Goal: Task Accomplishment & Management: Manage account settings

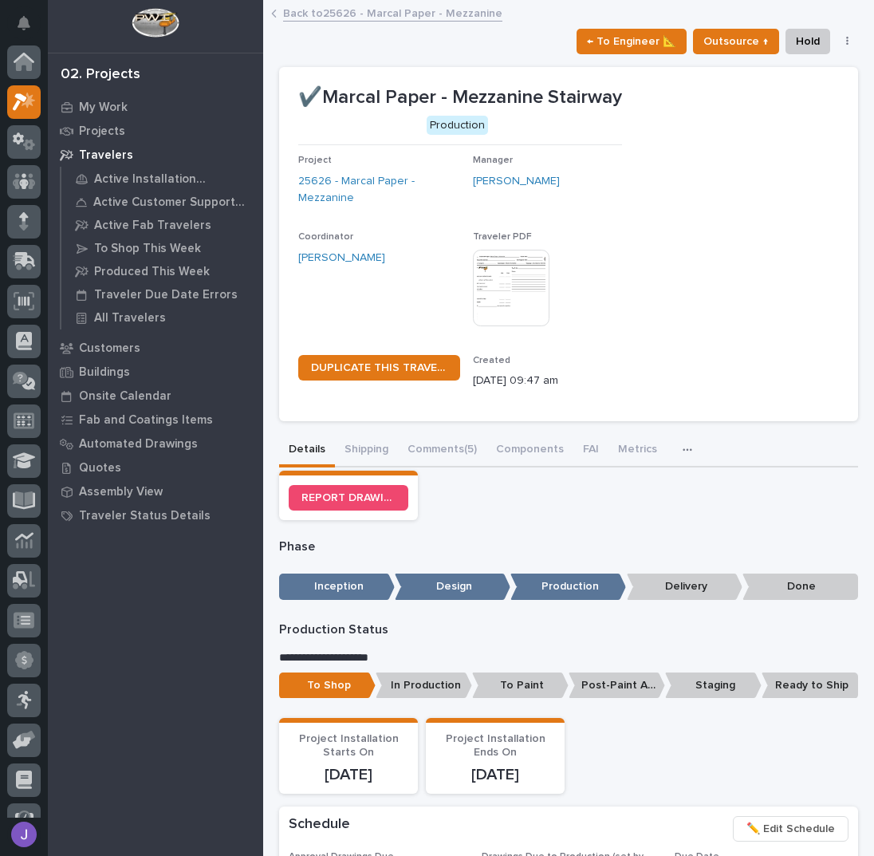
scroll to position [40, 0]
click at [310, 10] on link "Back to 25626 - Marcal Paper - Mezzanine" at bounding box center [392, 12] width 219 height 18
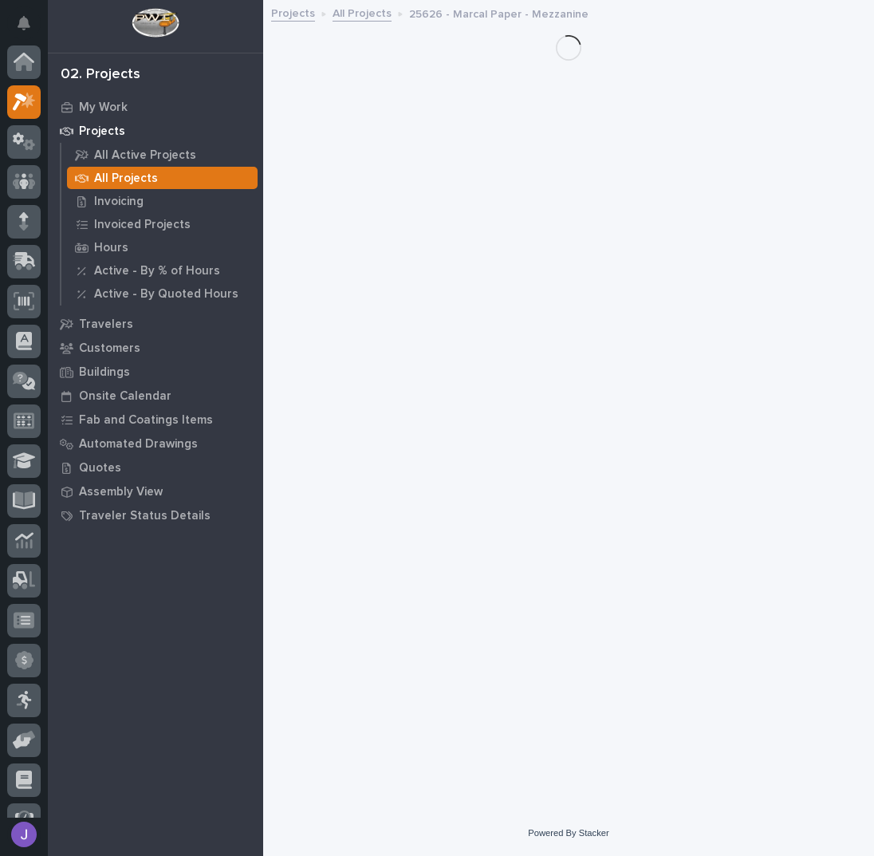
scroll to position [40, 0]
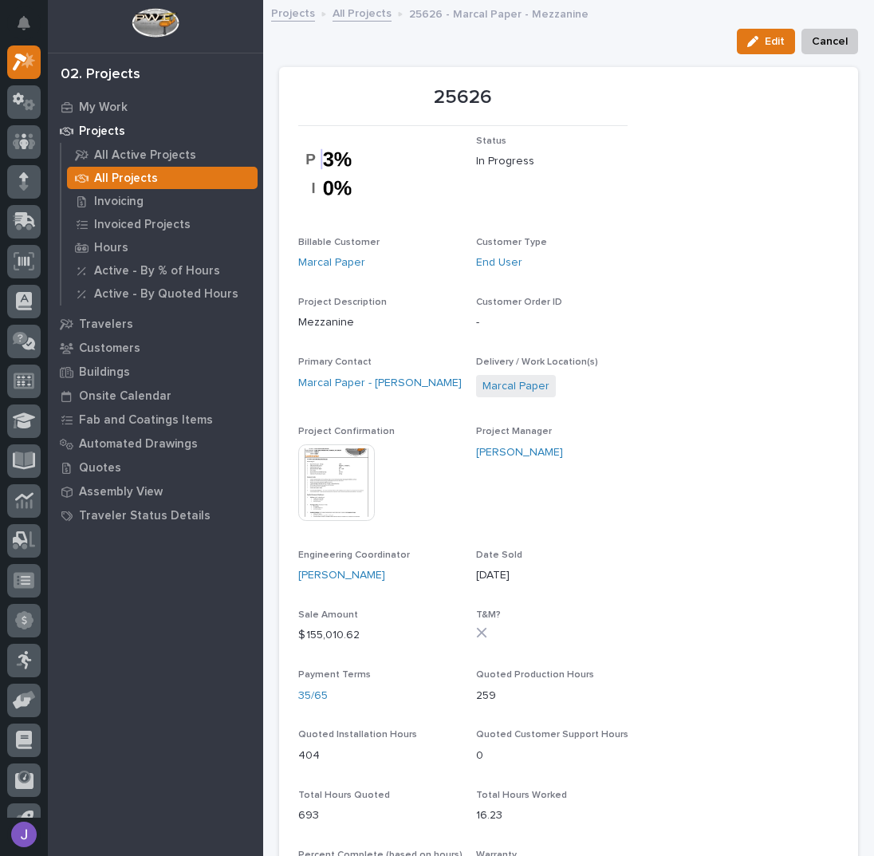
click at [365, 10] on link "All Projects" at bounding box center [361, 12] width 59 height 18
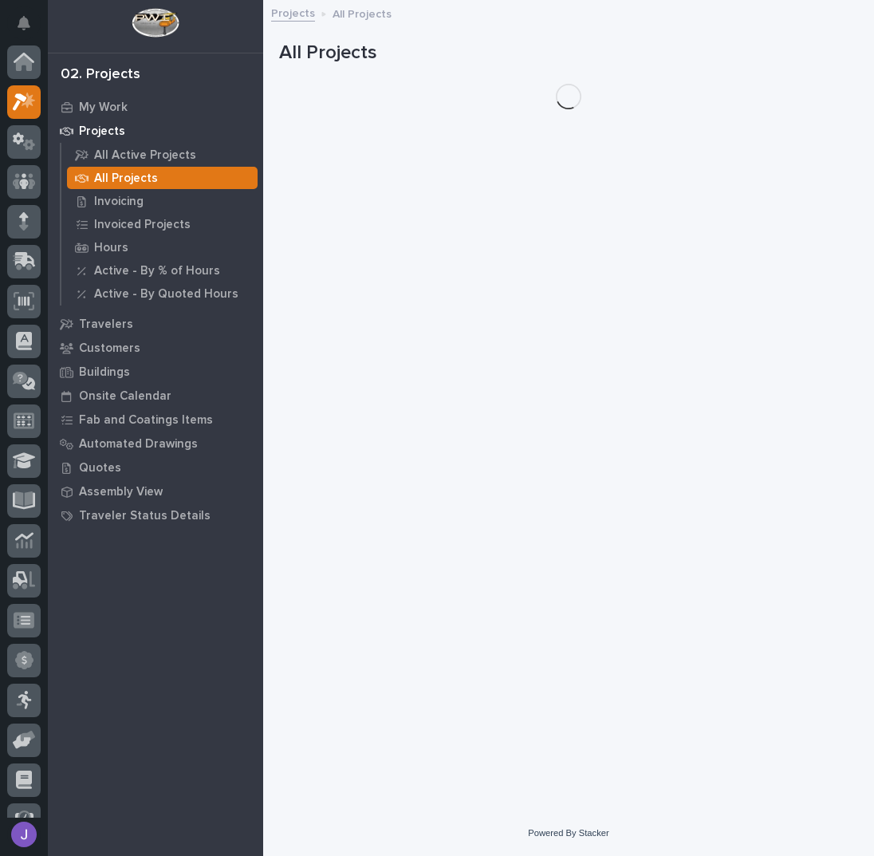
scroll to position [40, 0]
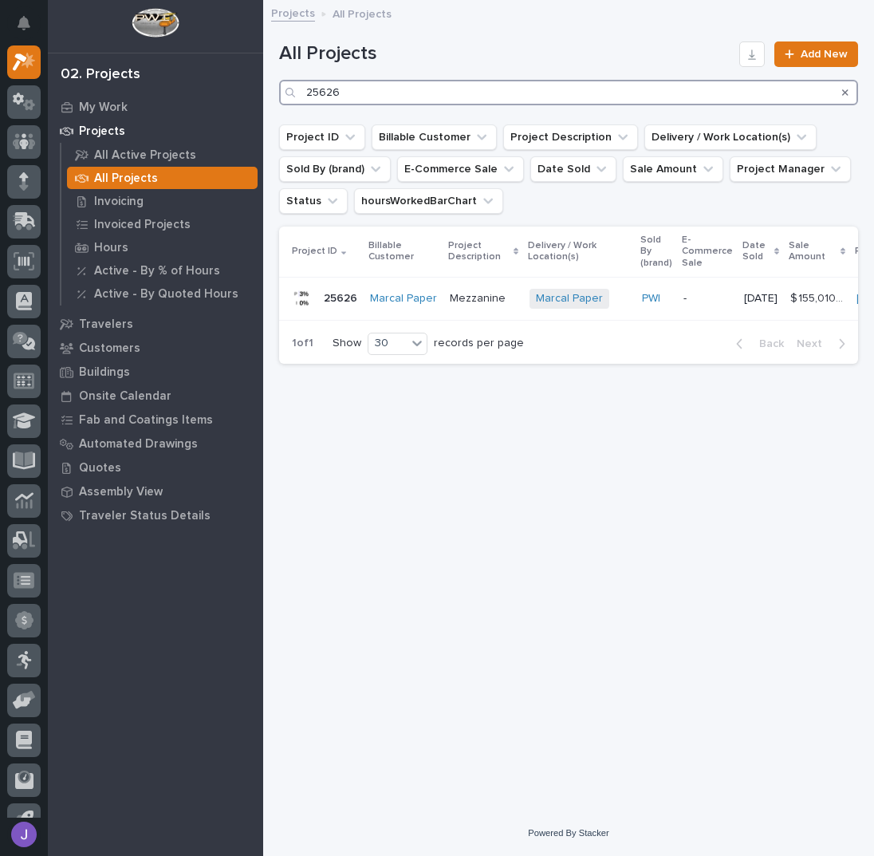
click at [383, 103] on input "25626" at bounding box center [568, 93] width 579 height 26
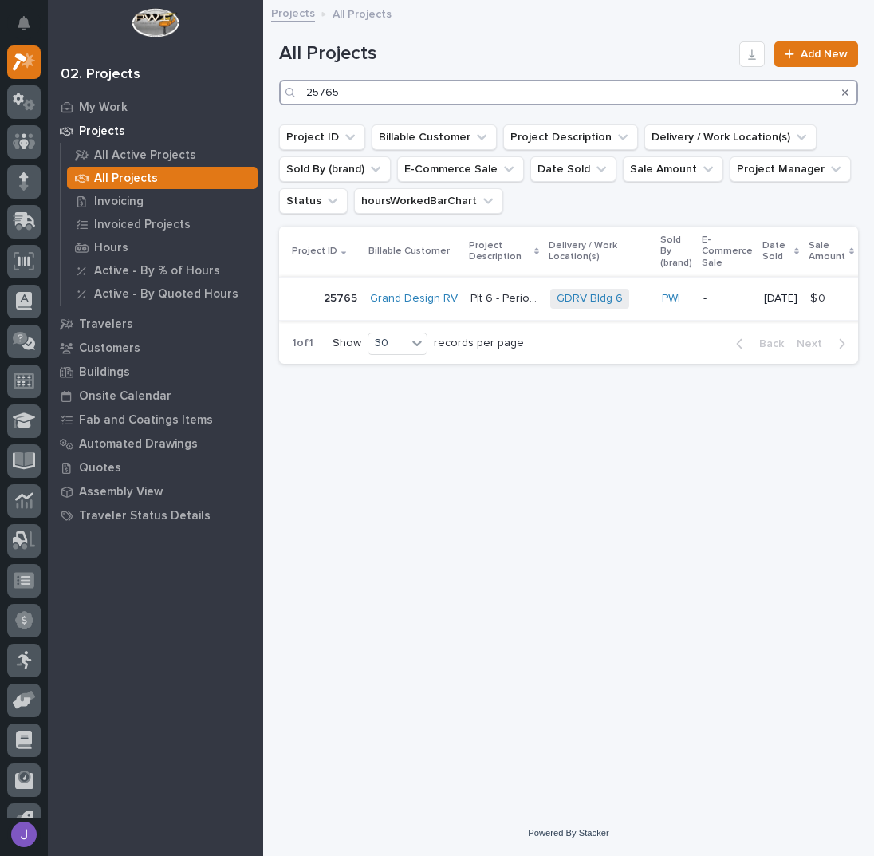
type input "25765"
click at [506, 294] on p "Plt 6 - Periodic Inspection" at bounding box center [505, 297] width 70 height 17
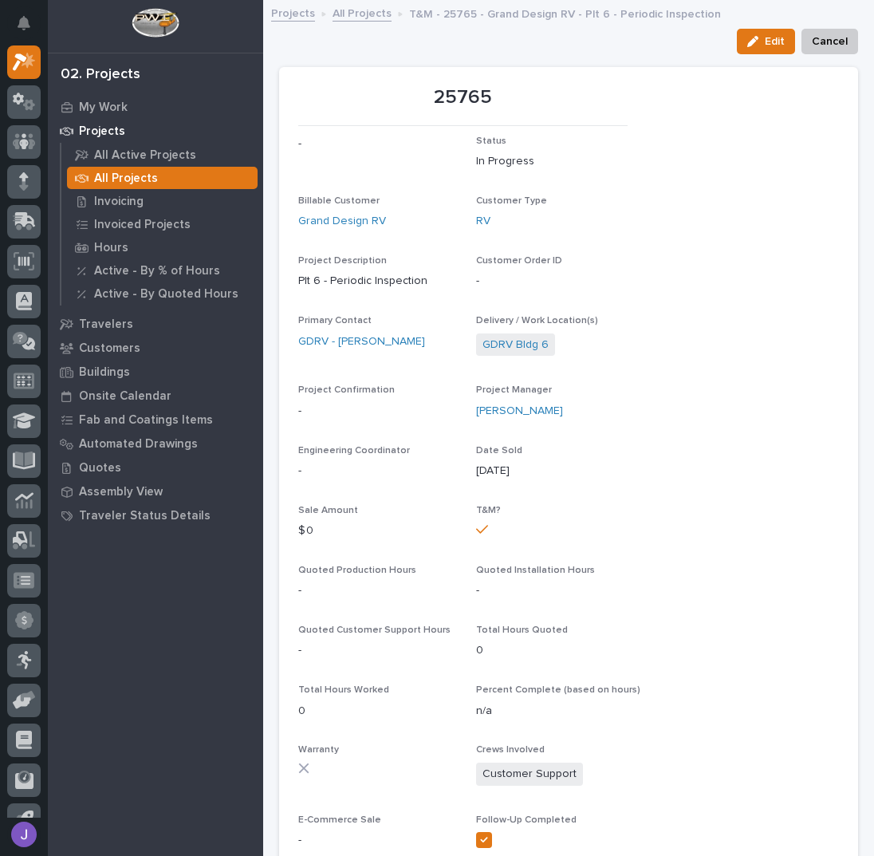
click at [375, 13] on link "All Projects" at bounding box center [361, 12] width 59 height 18
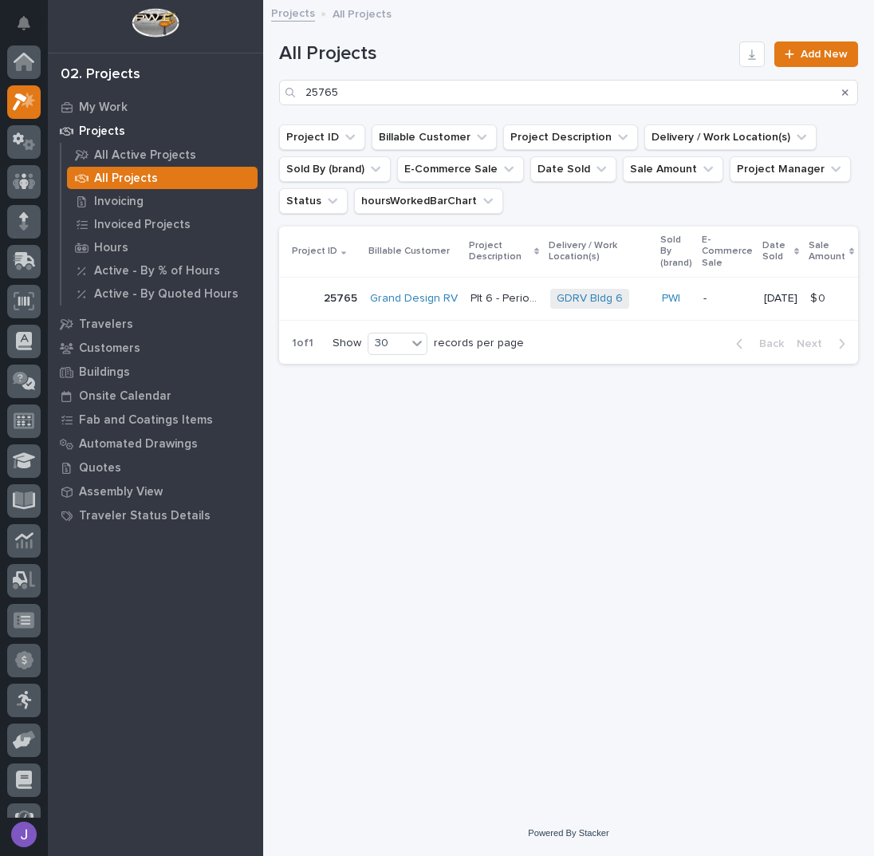
scroll to position [40, 0]
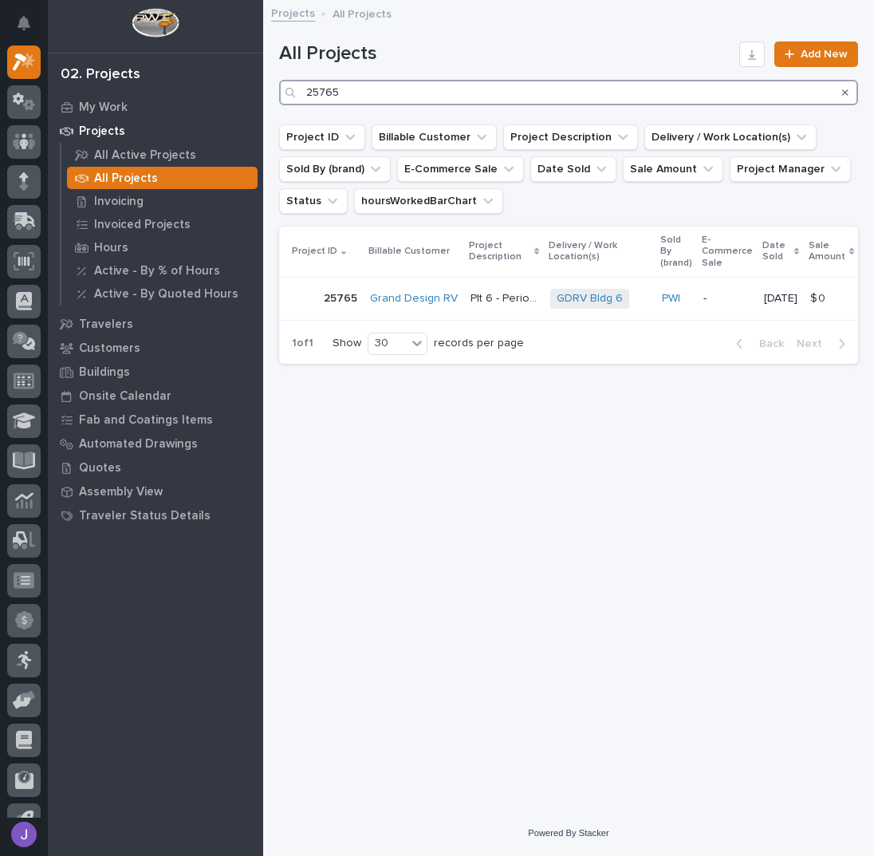
click at [317, 92] on input "25765" at bounding box center [568, 93] width 579 height 26
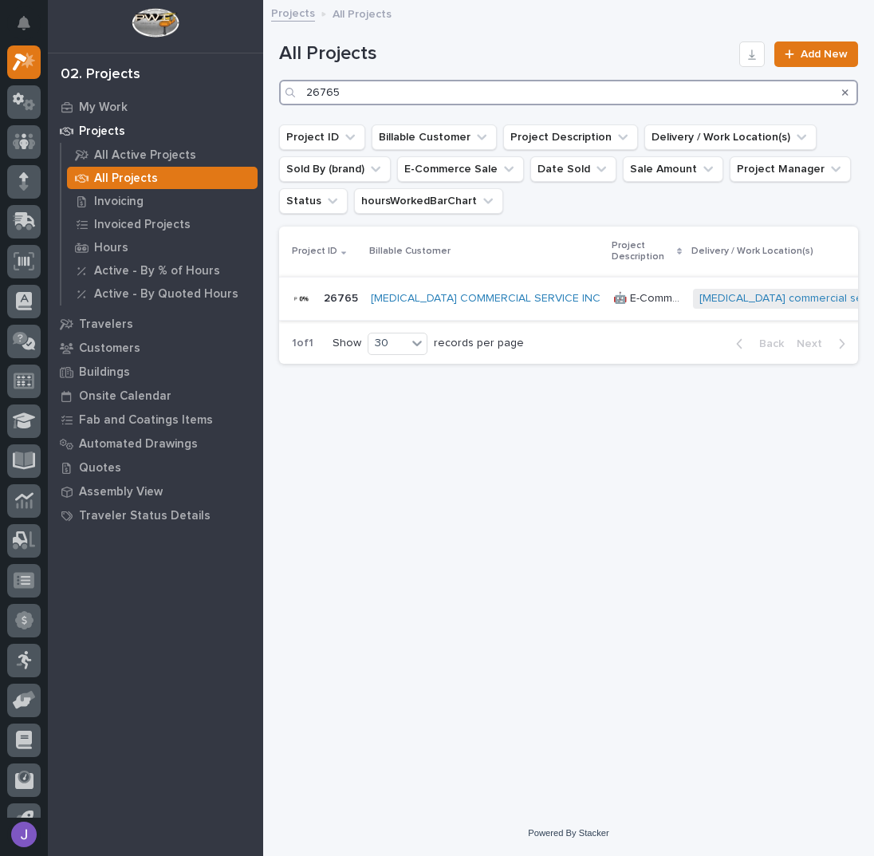
type input "26765"
click at [613, 299] on p "🤖 E-Commerce Stair Order" at bounding box center [648, 297] width 70 height 17
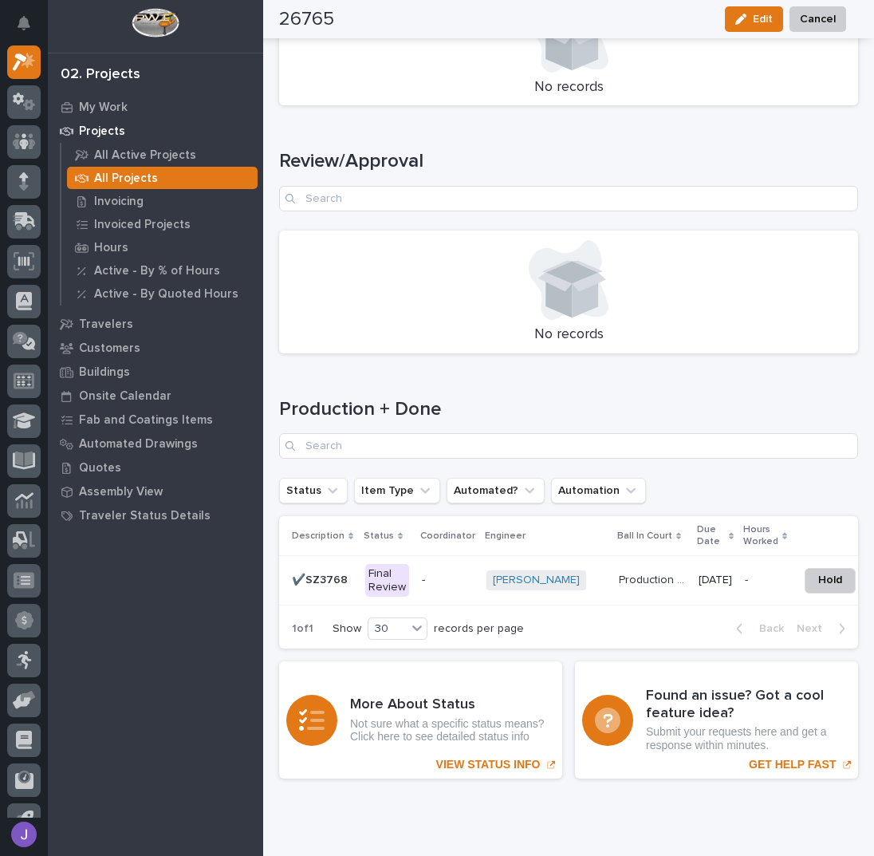
scroll to position [2061, 0]
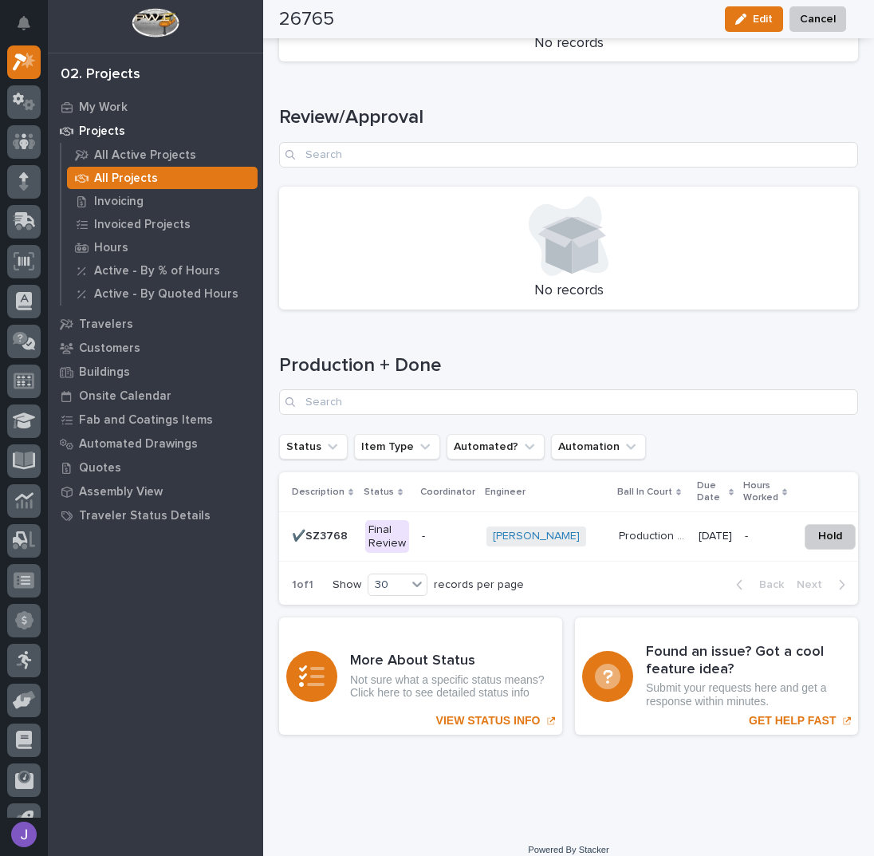
click at [431, 529] on p "-" at bounding box center [448, 536] width 52 height 14
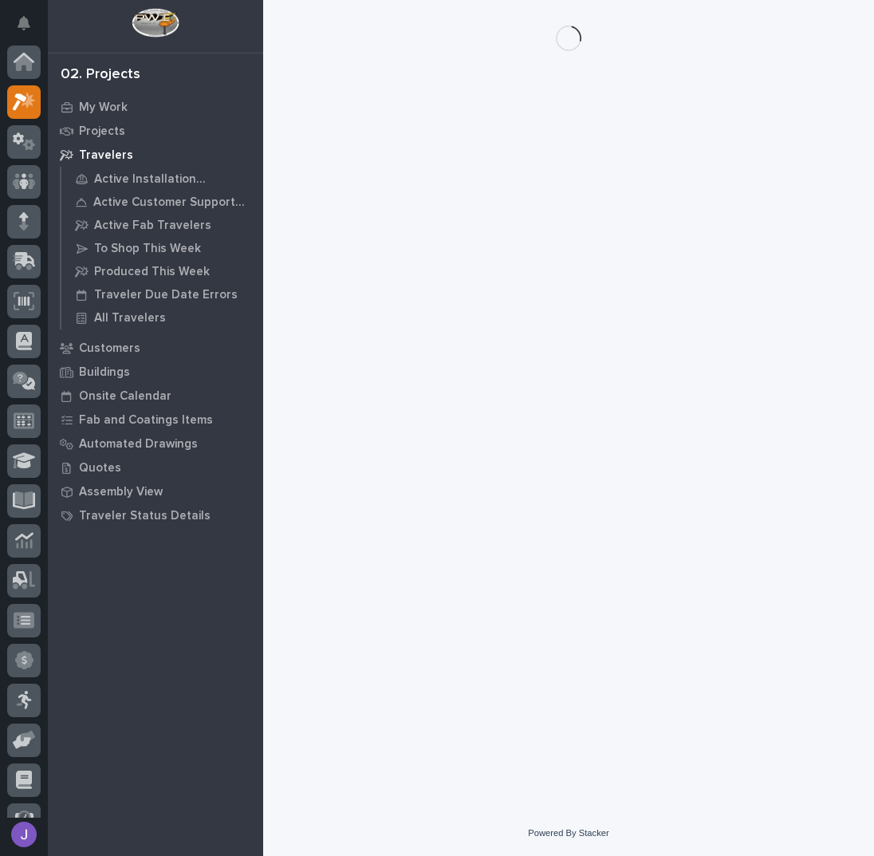
scroll to position [40, 0]
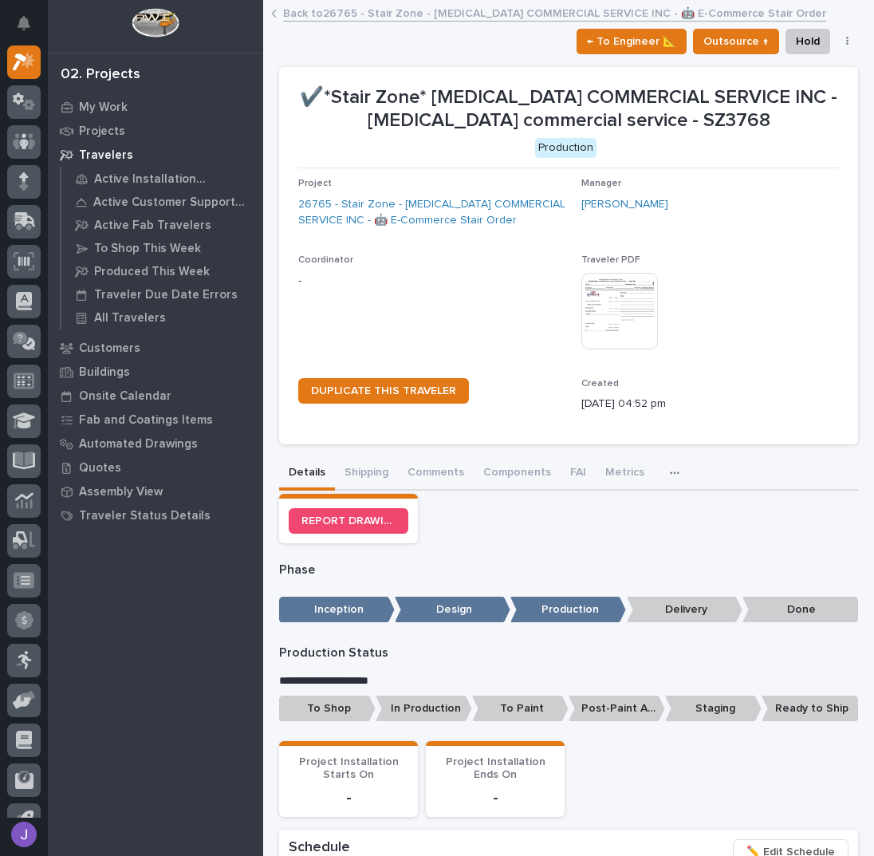
click at [328, 707] on p "To Shop" at bounding box center [327, 708] width 96 height 26
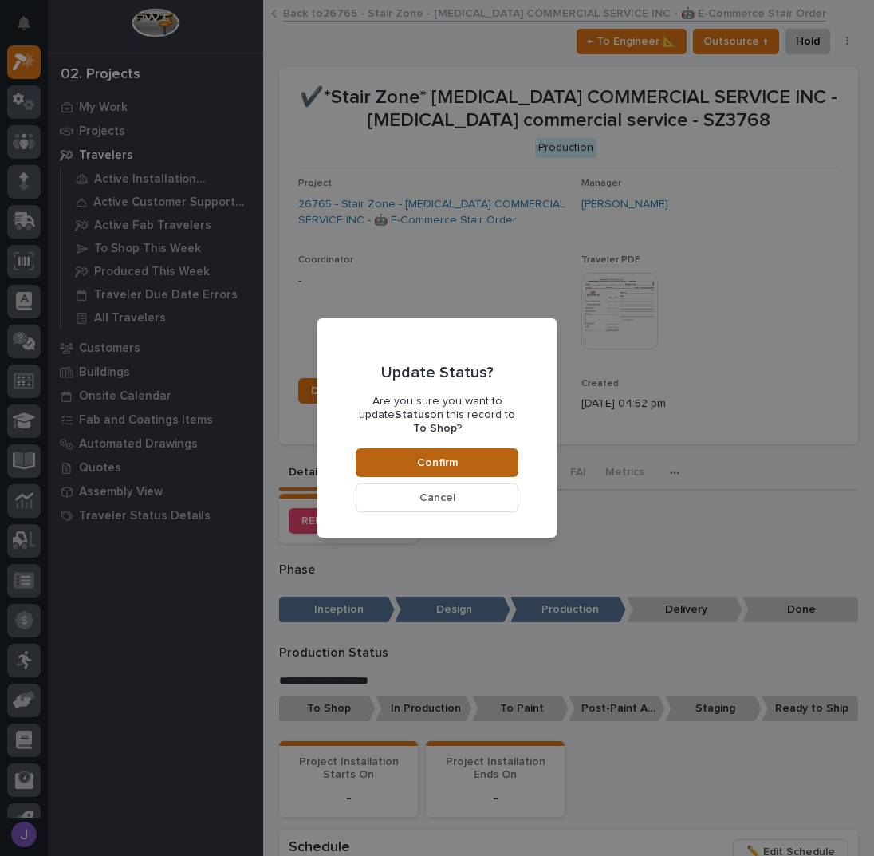
click at [424, 455] on span "Confirm" at bounding box center [437, 462] width 41 height 14
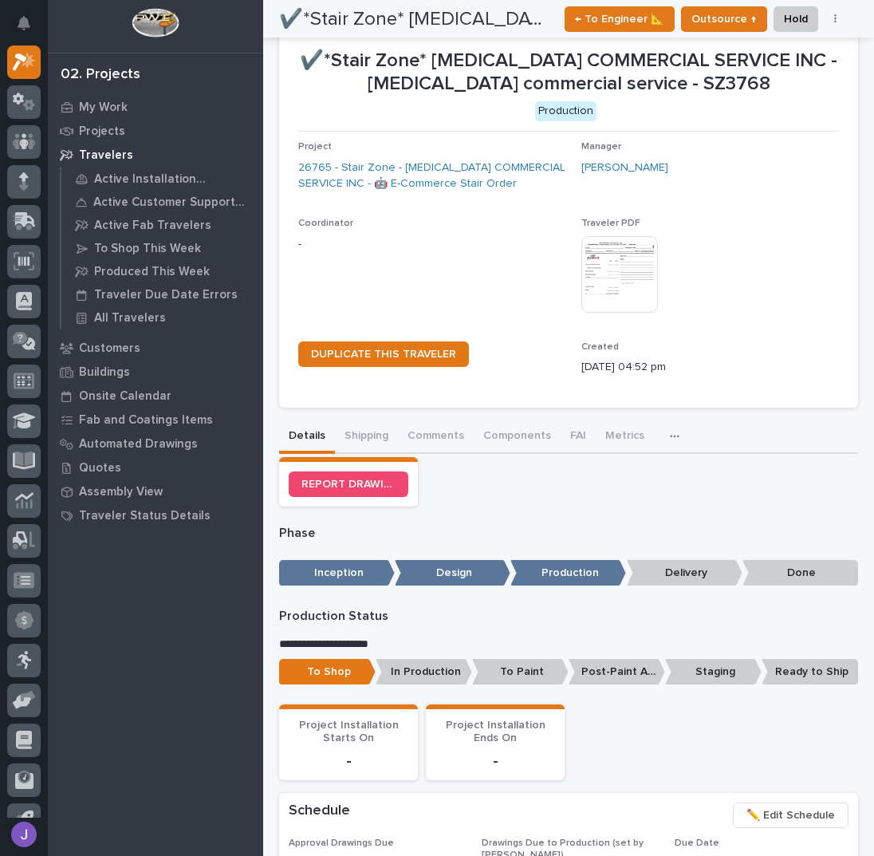
scroll to position [0, 0]
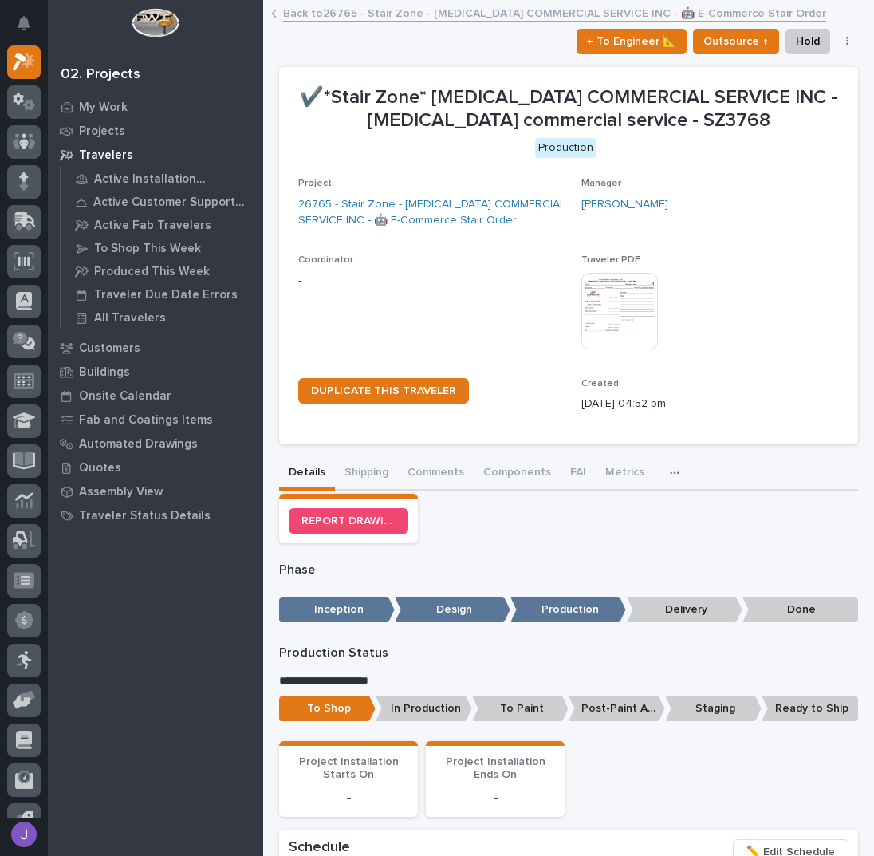
click at [359, 10] on link "Back to 26765 - Stair Zone - [MEDICAL_DATA] COMMERCIAL SERVICE INC - 🤖 E-Commer…" at bounding box center [554, 12] width 543 height 18
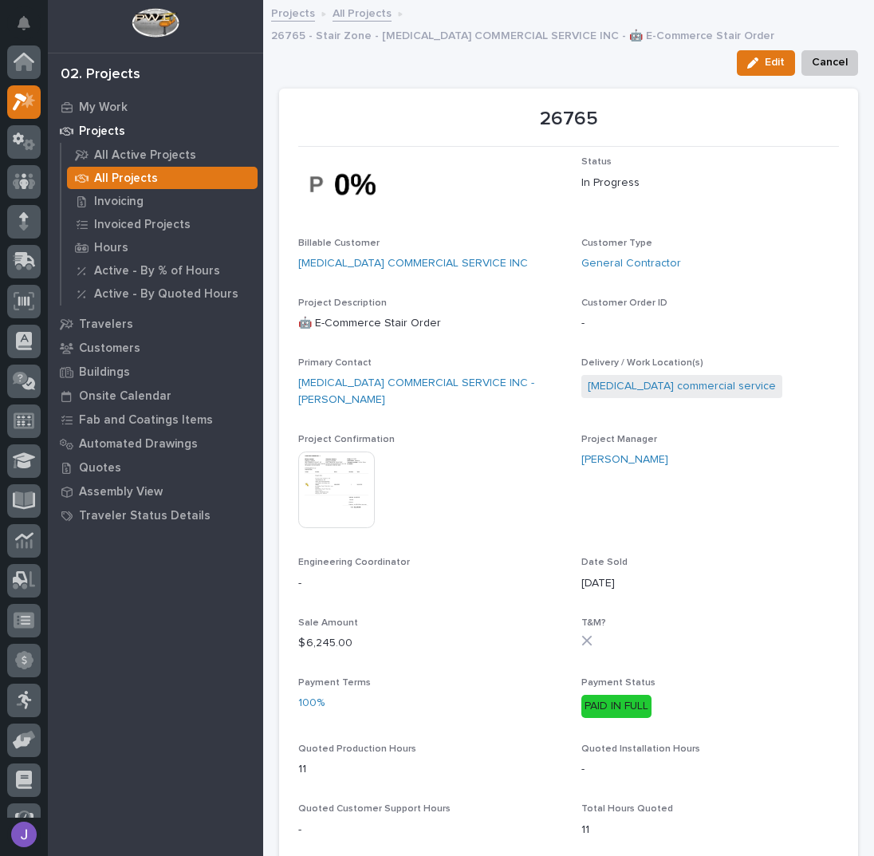
scroll to position [40, 0]
click at [344, 18] on link "All Projects" at bounding box center [361, 12] width 59 height 18
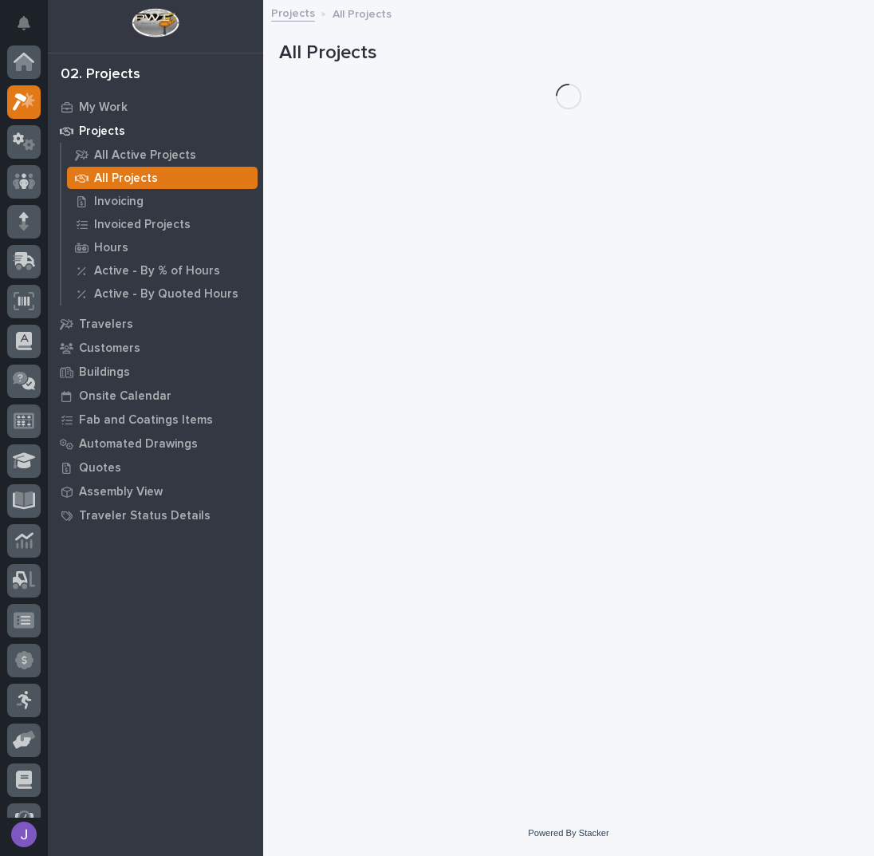
scroll to position [40, 0]
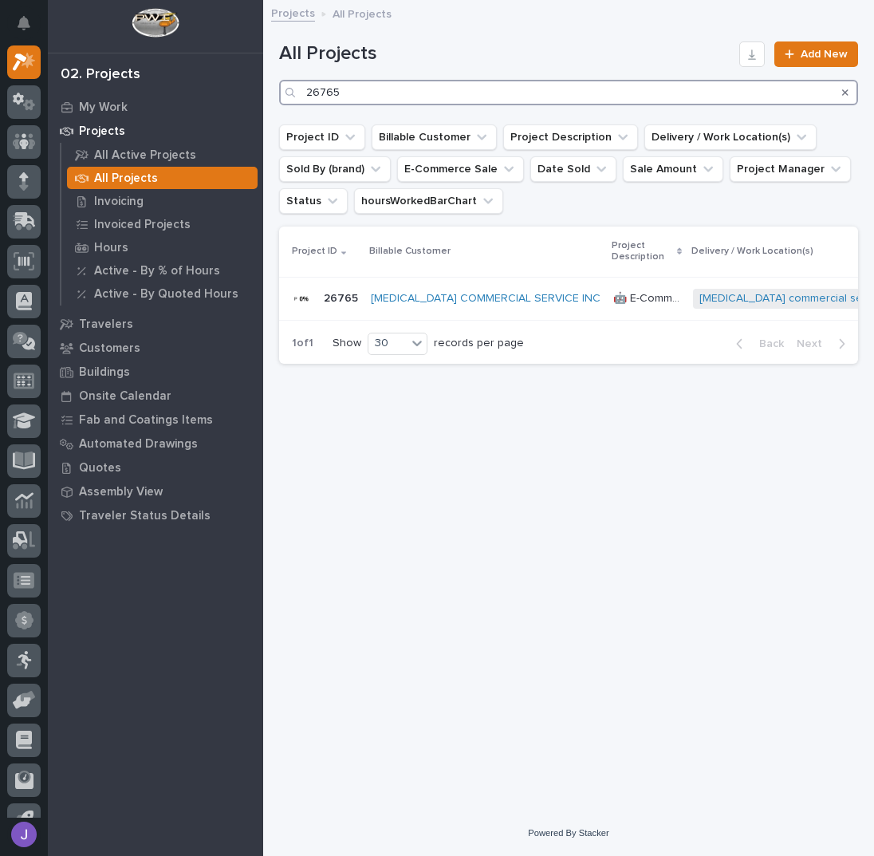
click at [346, 86] on input "26765" at bounding box center [568, 93] width 579 height 26
type input "26698"
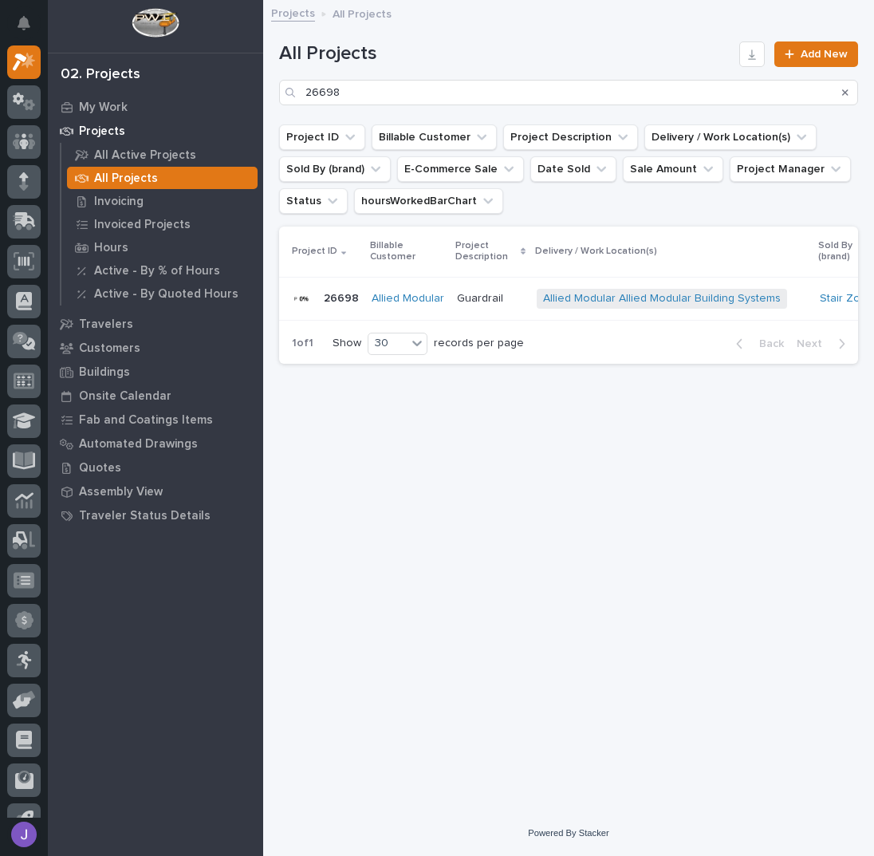
click at [468, 297] on p "Guardrail" at bounding box center [481, 297] width 49 height 17
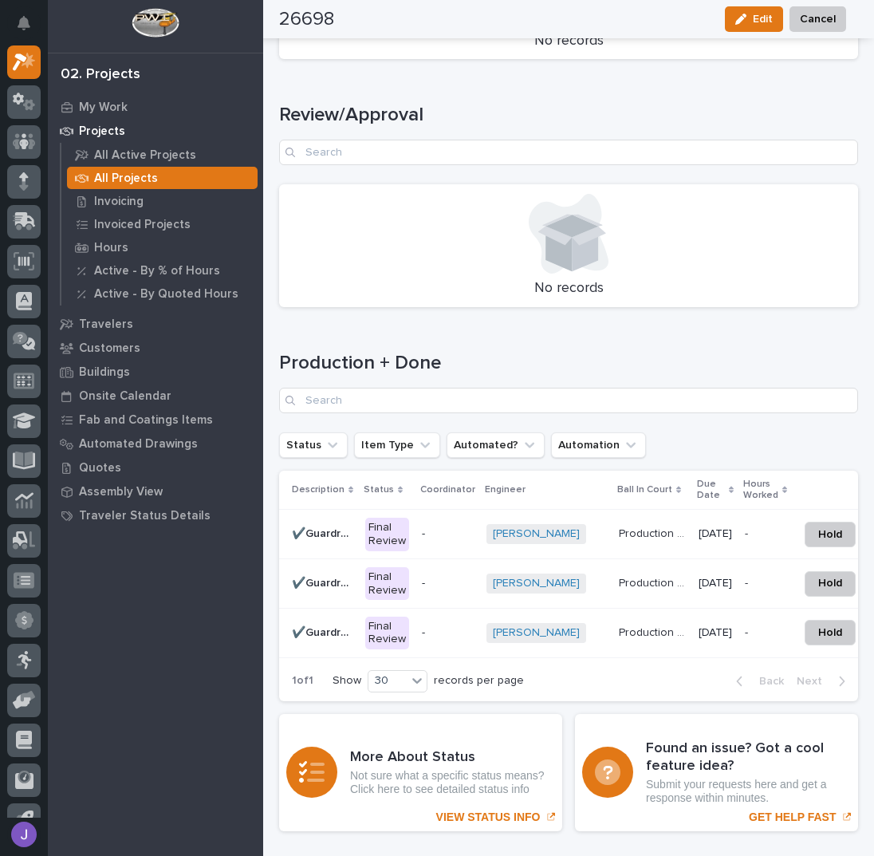
scroll to position [2093, 0]
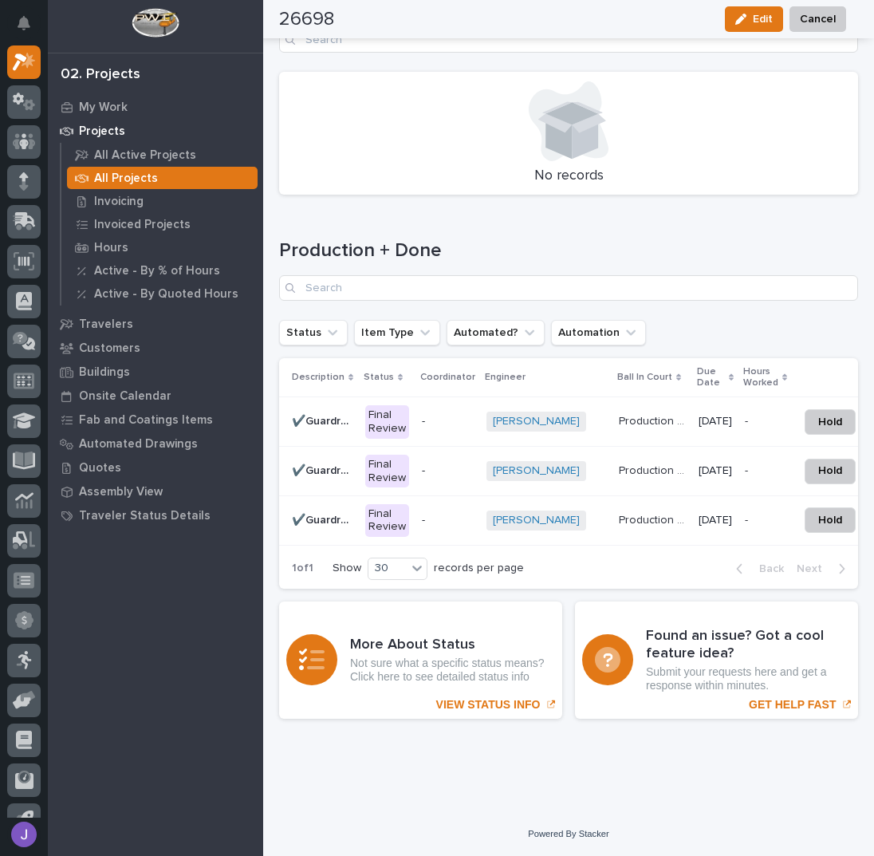
click at [342, 512] on p "✔️Guardrail 3" at bounding box center [324, 518] width 64 height 17
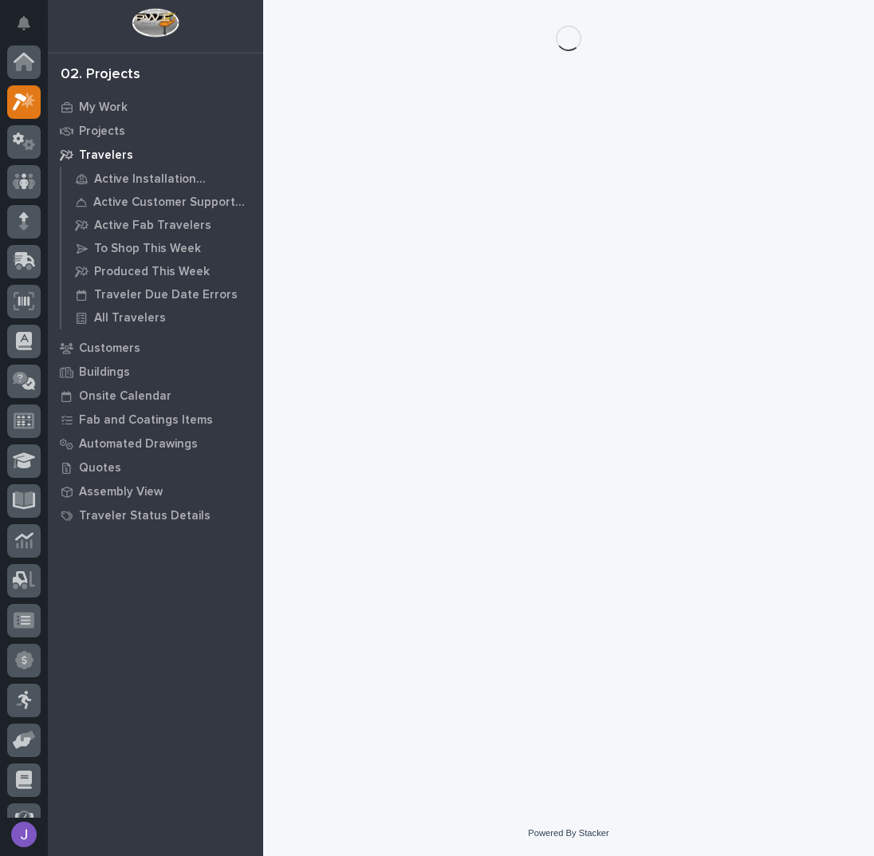
scroll to position [40, 0]
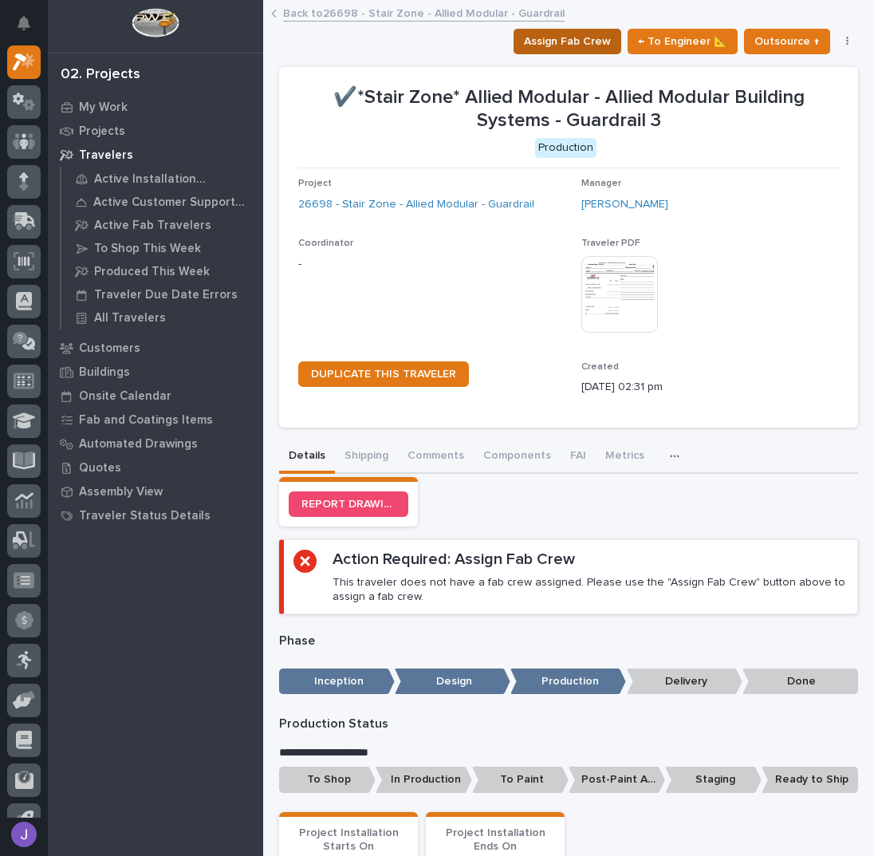
click at [590, 41] on span "Assign Fab Crew" at bounding box center [567, 41] width 87 height 19
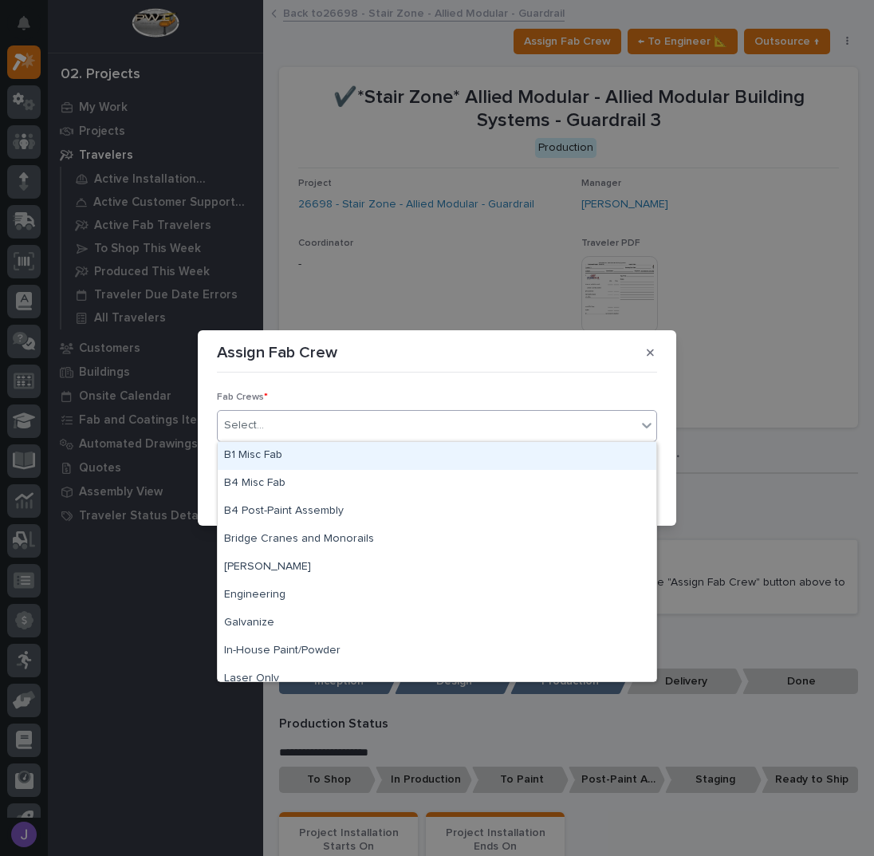
click at [338, 414] on div "Select..." at bounding box center [427, 425] width 419 height 26
click at [294, 455] on div "B1 Misc Fab" at bounding box center [437, 456] width 439 height 28
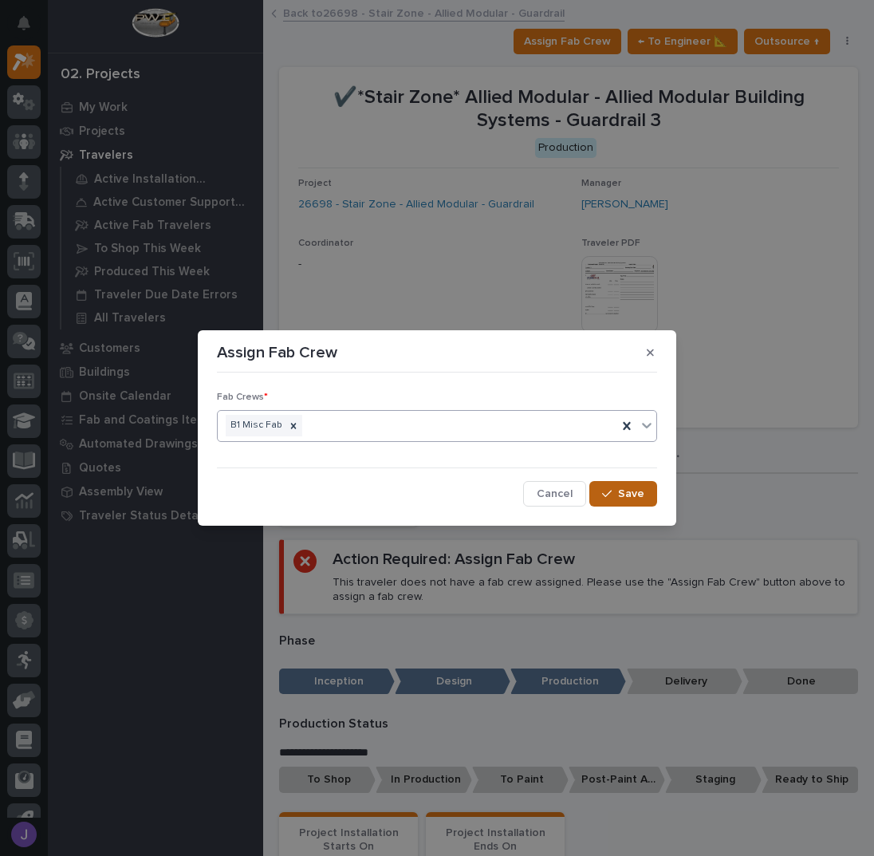
click at [648, 494] on button "Save" at bounding box center [623, 494] width 68 height 26
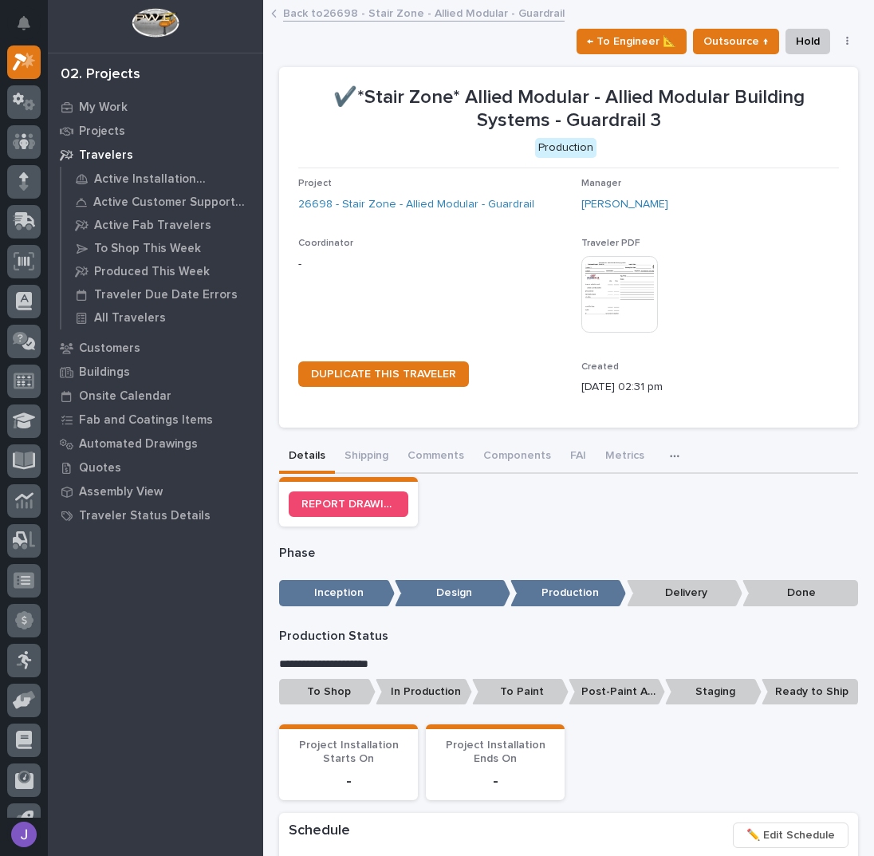
click at [348, 692] on p "To Shop" at bounding box center [327, 692] width 96 height 26
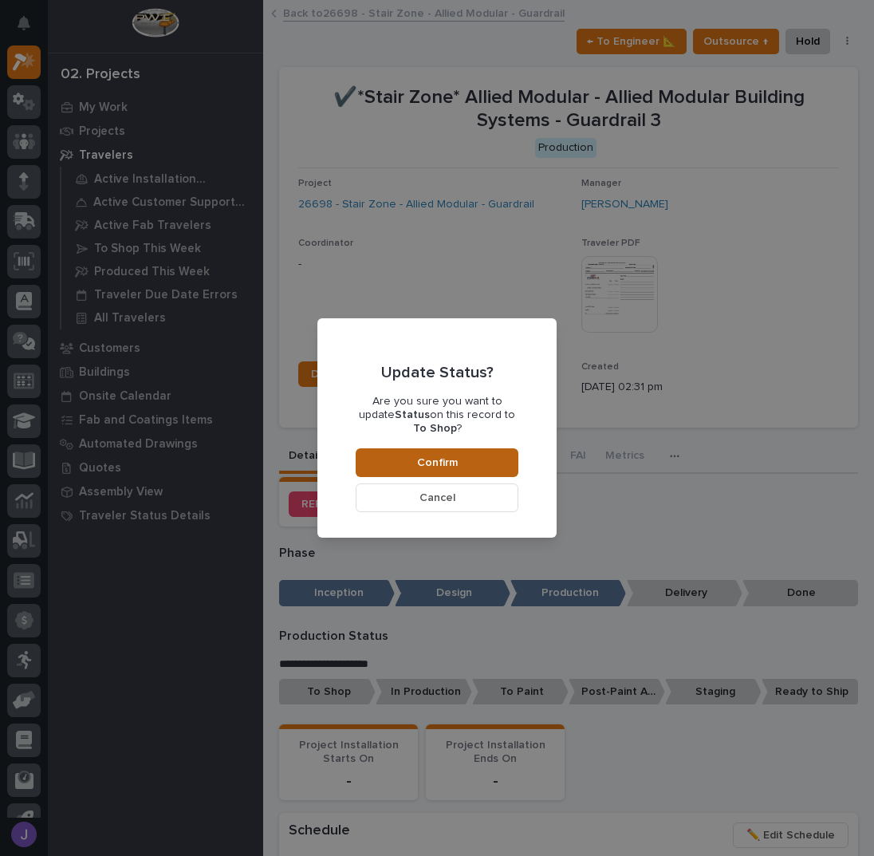
click at [431, 455] on span "Confirm" at bounding box center [437, 462] width 41 height 14
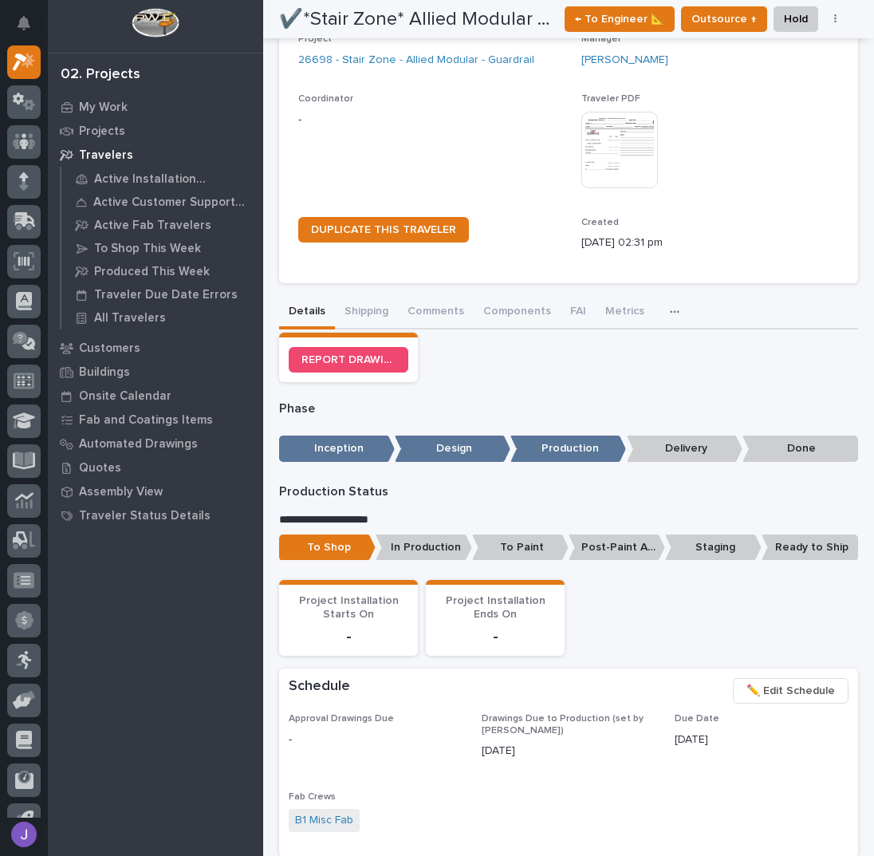
scroll to position [0, 0]
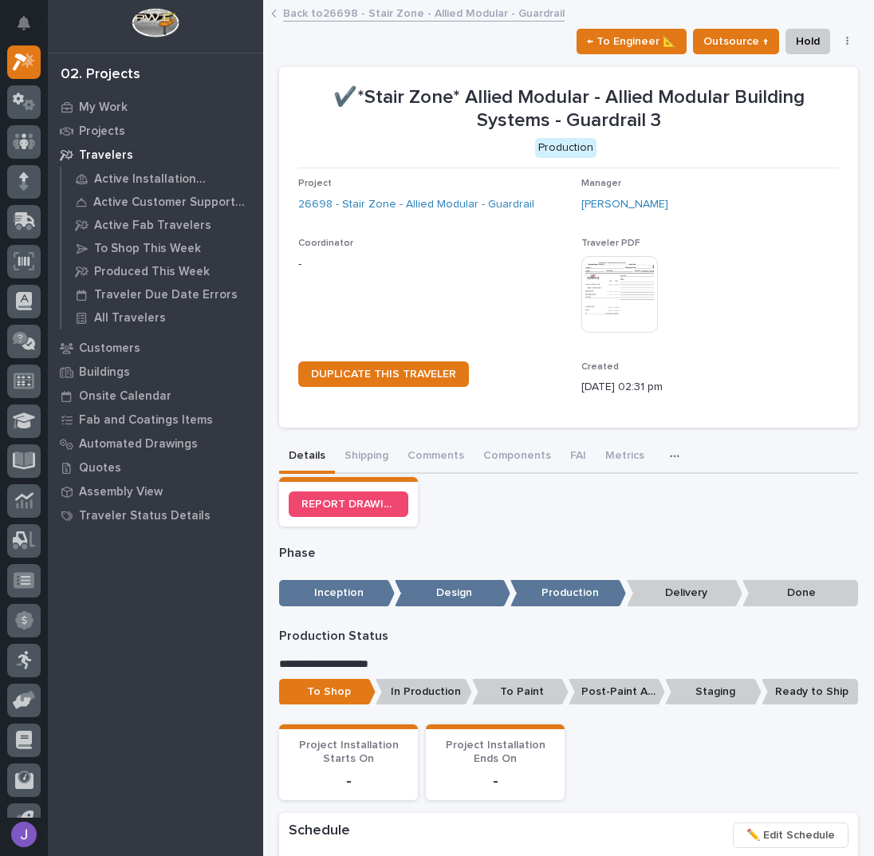
click at [311, 12] on link "Back to 26698 - Stair Zone - Allied Modular - Guardrail" at bounding box center [423, 12] width 281 height 18
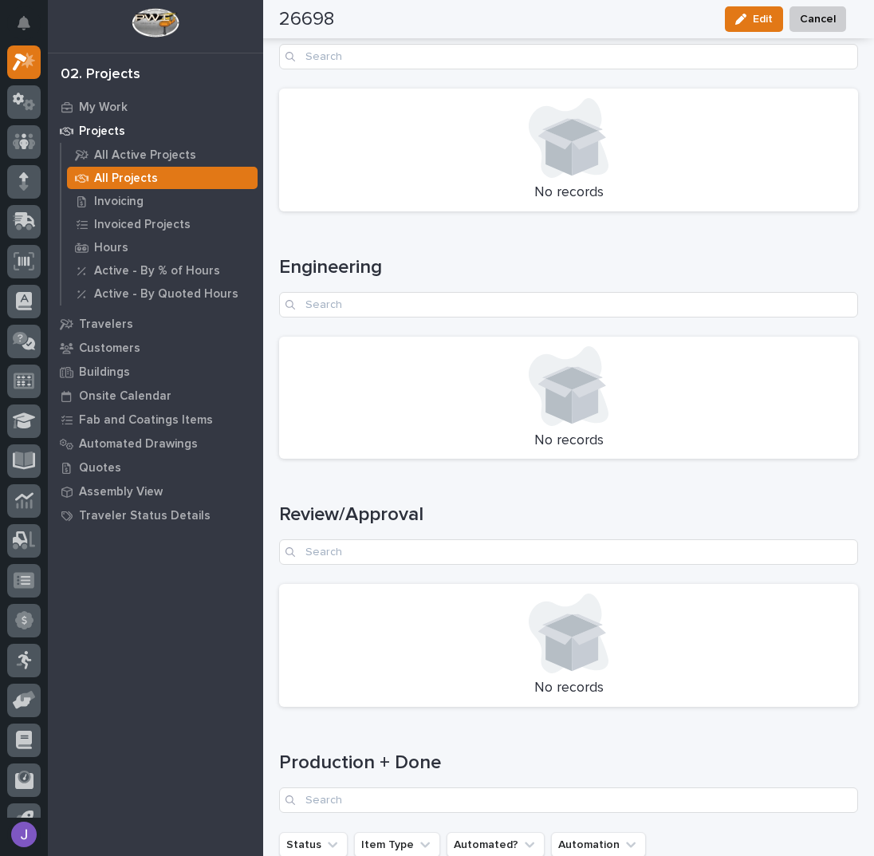
scroll to position [2093, 0]
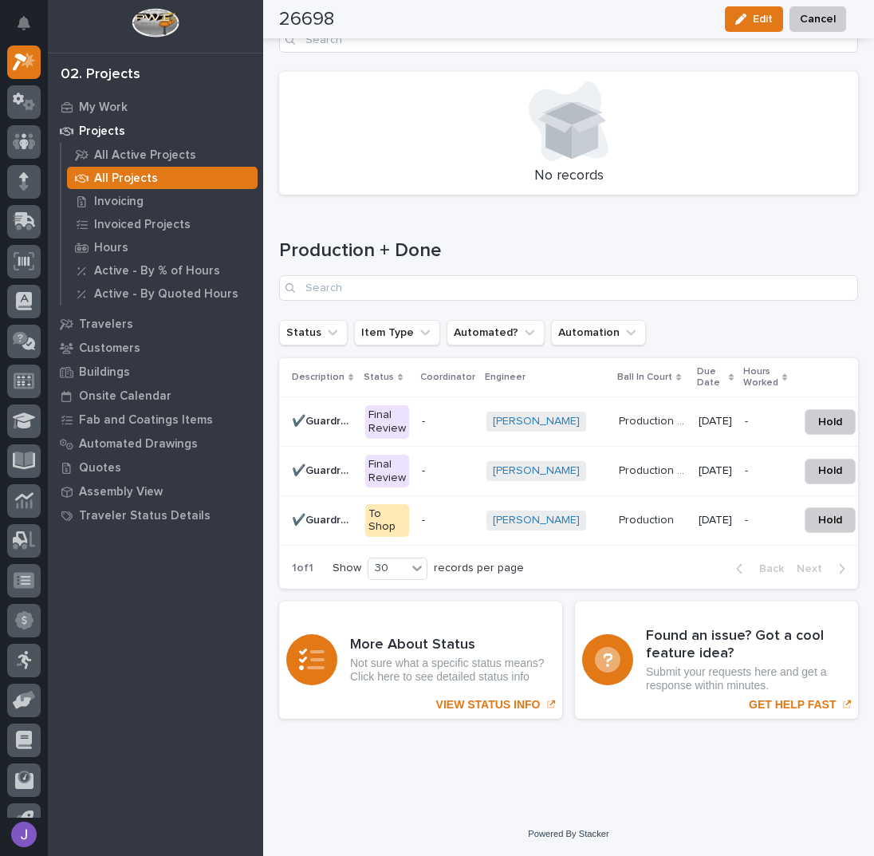
click at [312, 461] on p "✔️Guardrail 2" at bounding box center [324, 469] width 64 height 17
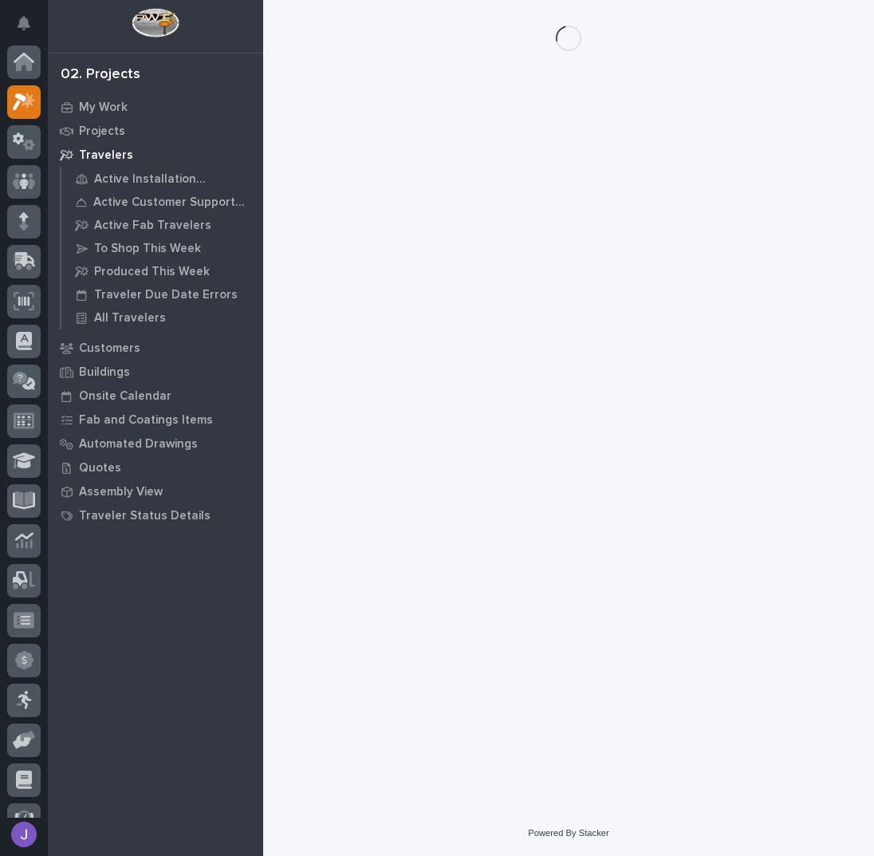
scroll to position [40, 0]
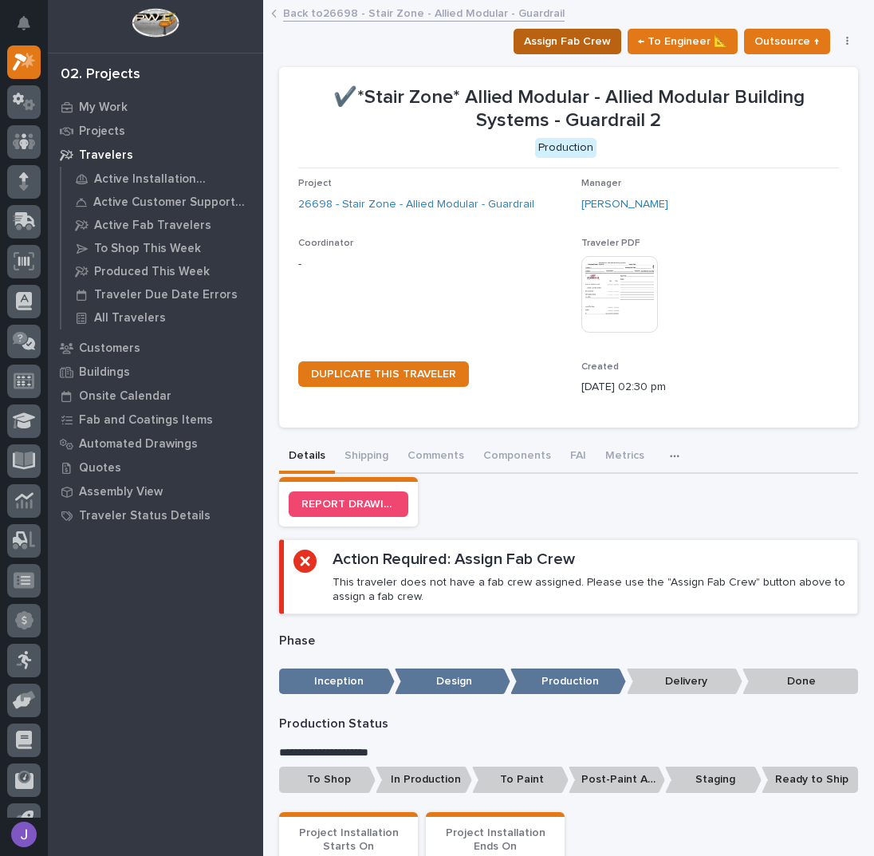
click at [571, 47] on span "Assign Fab Crew" at bounding box center [567, 41] width 87 height 19
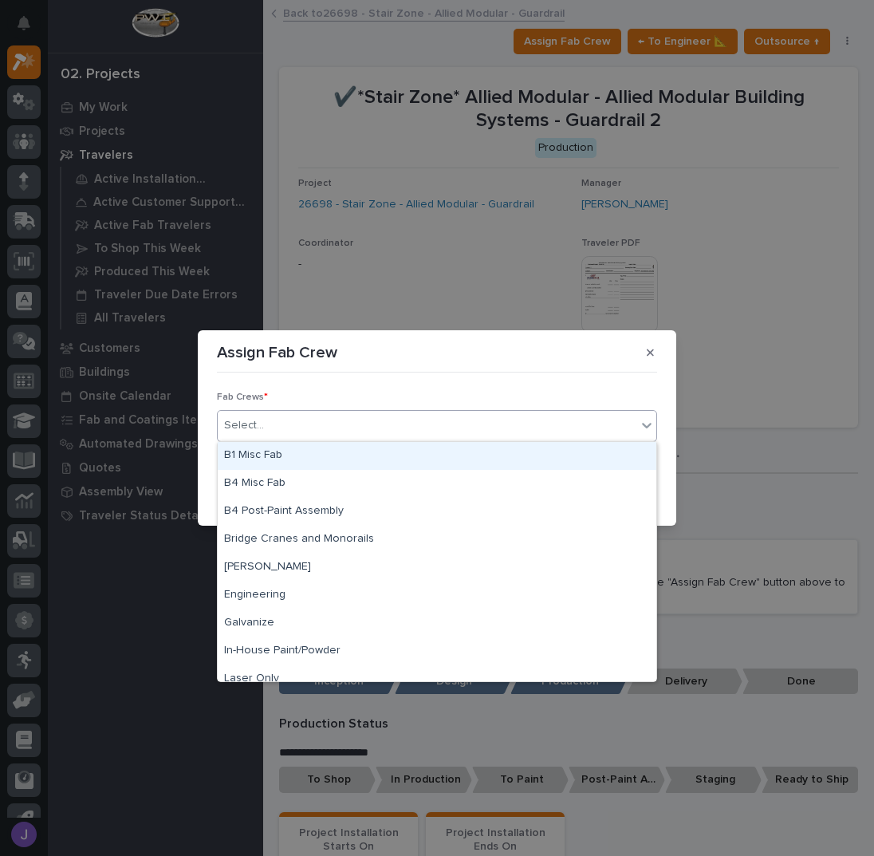
click at [317, 431] on div "Select..." at bounding box center [427, 425] width 419 height 26
click at [287, 451] on div "B1 Misc Fab" at bounding box center [437, 456] width 439 height 28
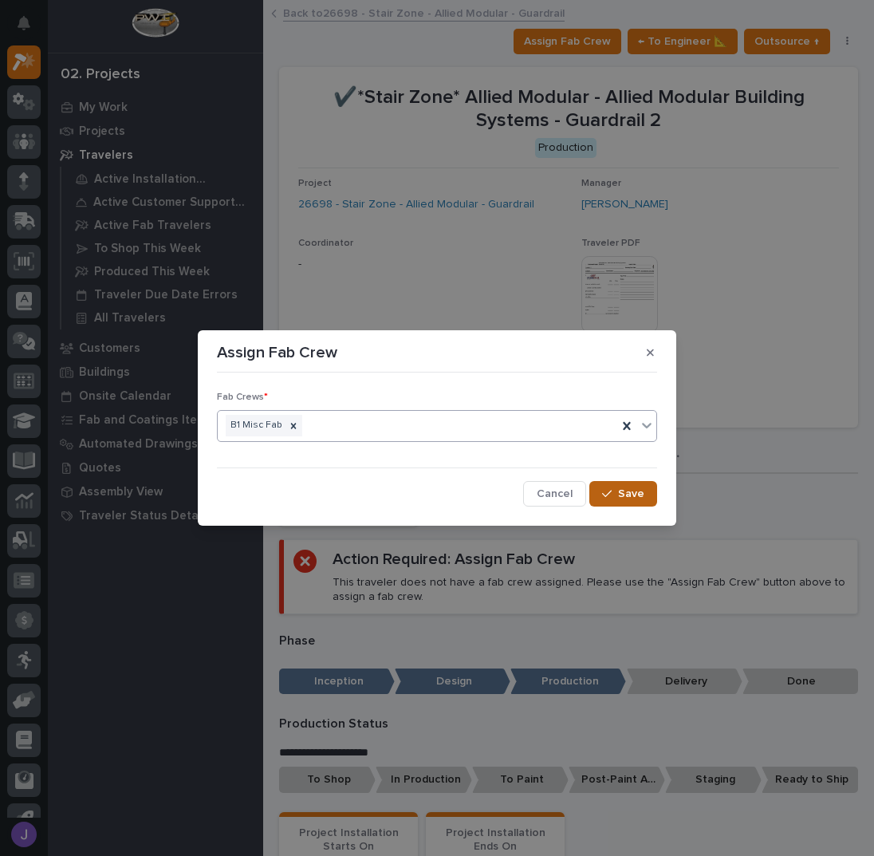
click at [608, 488] on icon "button" at bounding box center [607, 493] width 10 height 11
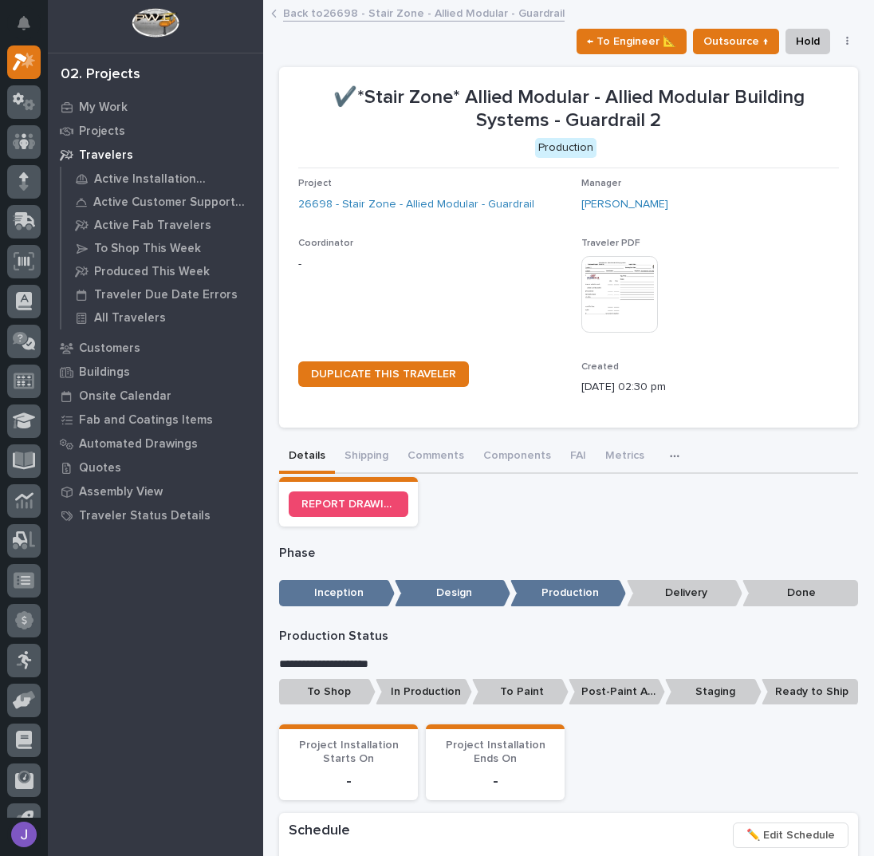
click at [327, 693] on p "To Shop" at bounding box center [327, 692] width 96 height 26
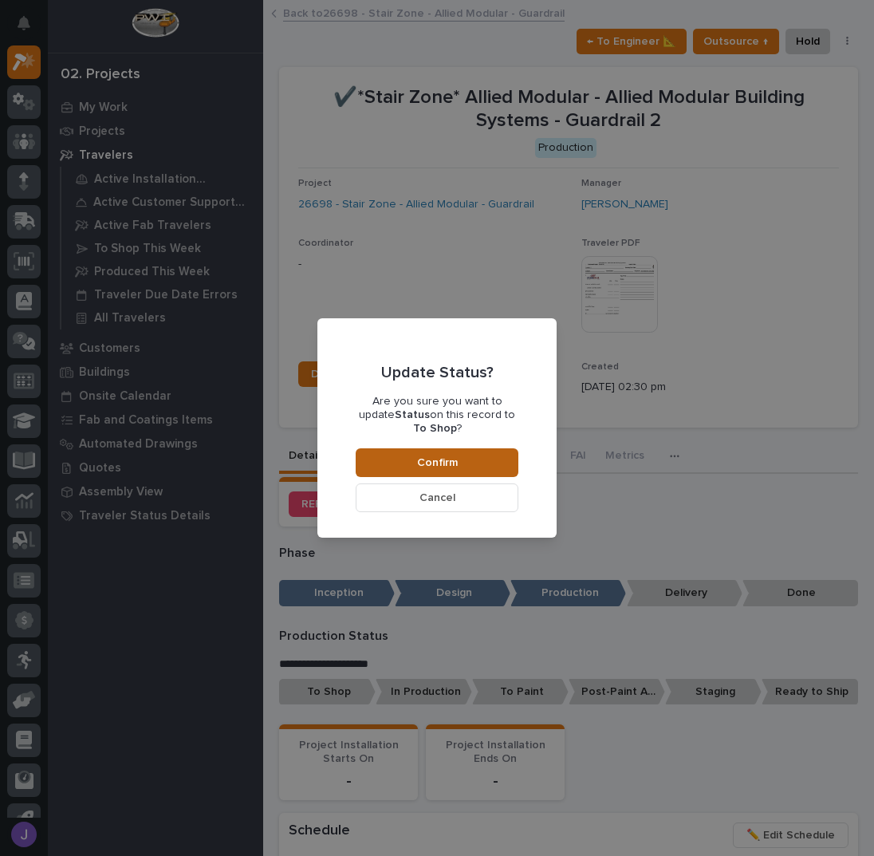
click at [470, 450] on button "Confirm" at bounding box center [437, 462] width 163 height 29
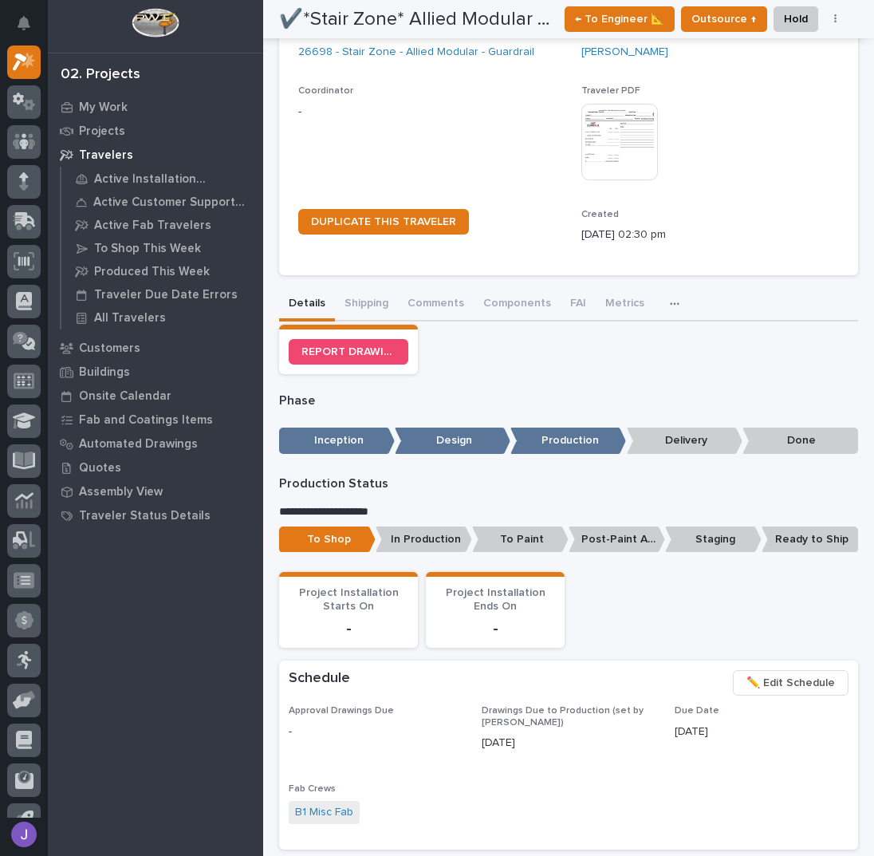
scroll to position [0, 0]
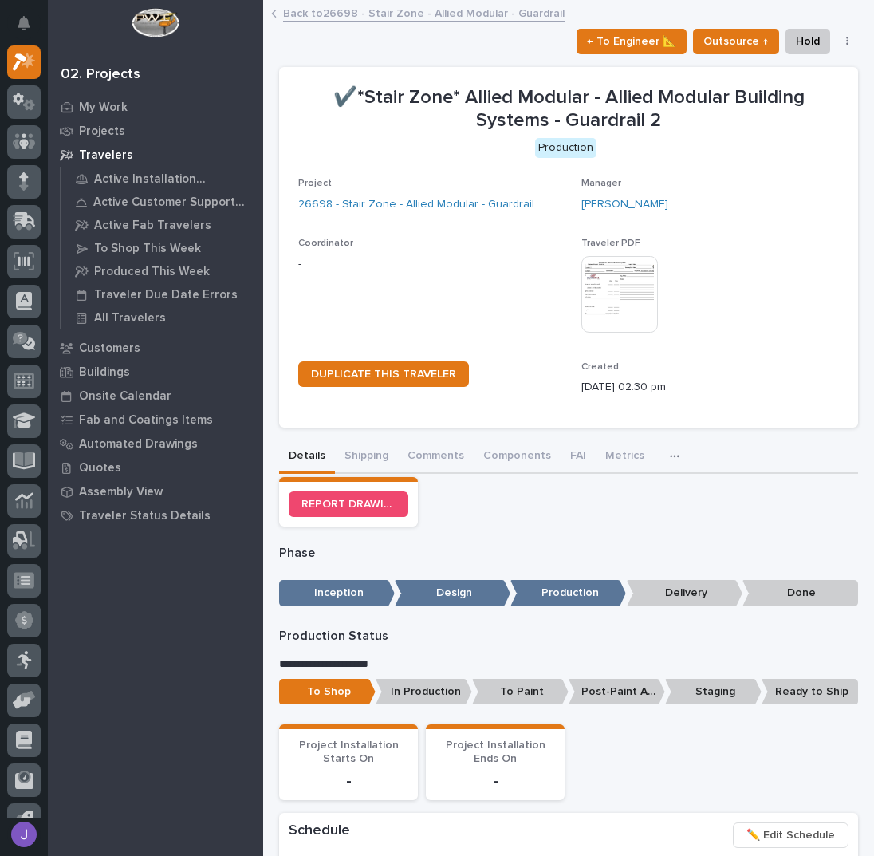
click at [334, 14] on link "Back to 26698 - Stair Zone - Allied Modular - Guardrail" at bounding box center [423, 12] width 281 height 18
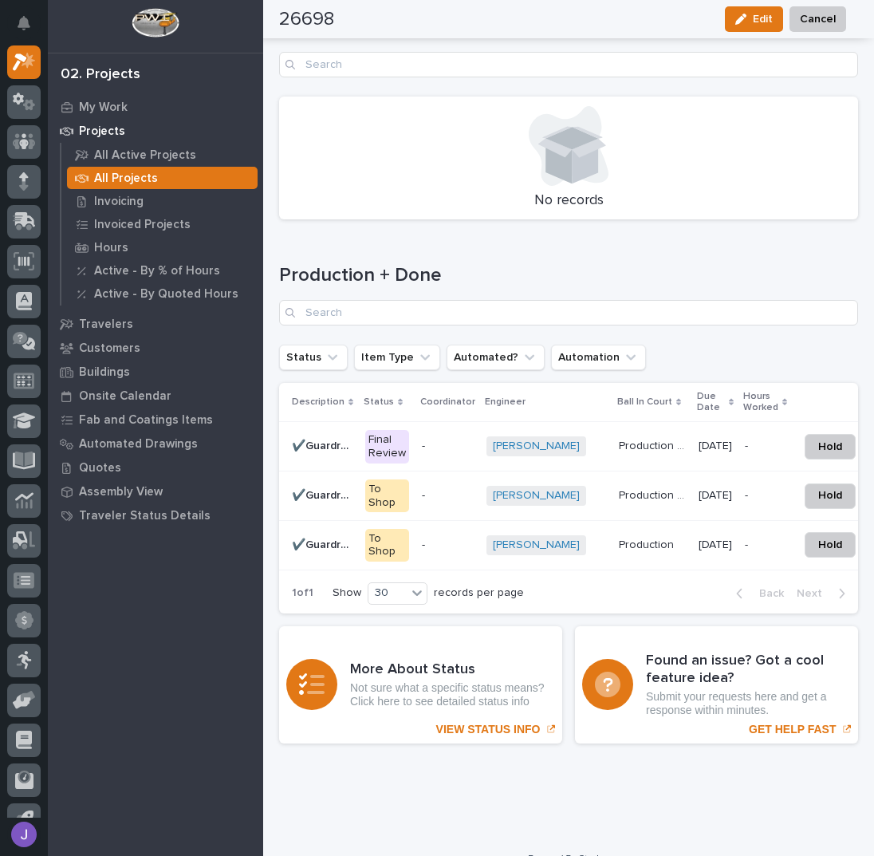
scroll to position [2093, 0]
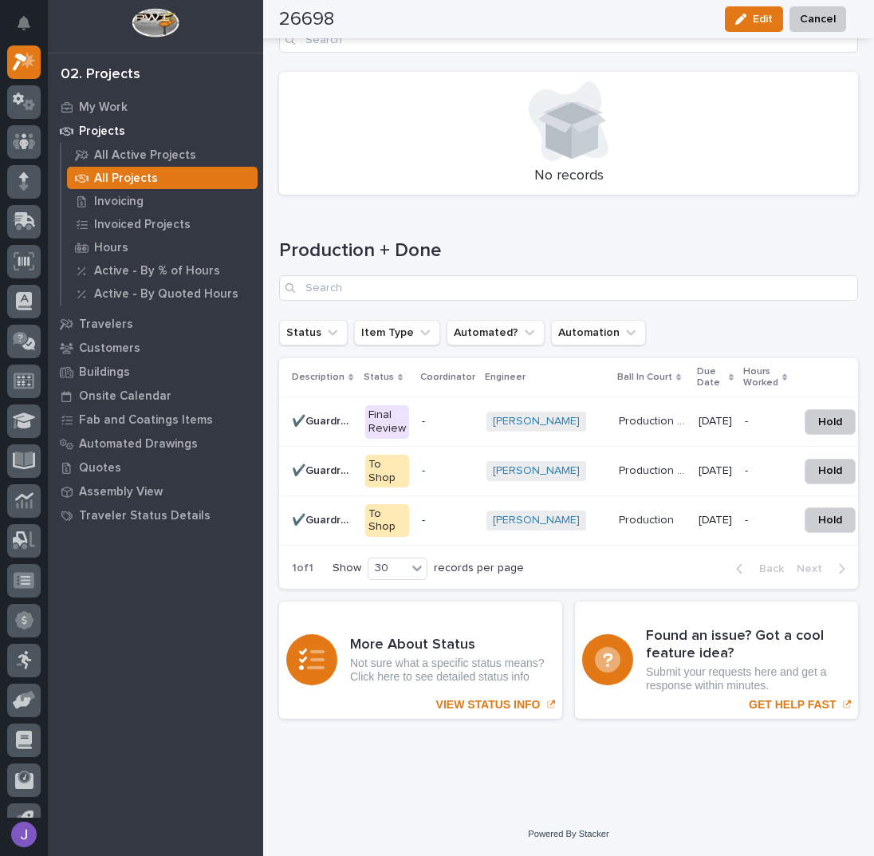
click at [346, 411] on p "✔️Guardrail 1" at bounding box center [324, 419] width 64 height 17
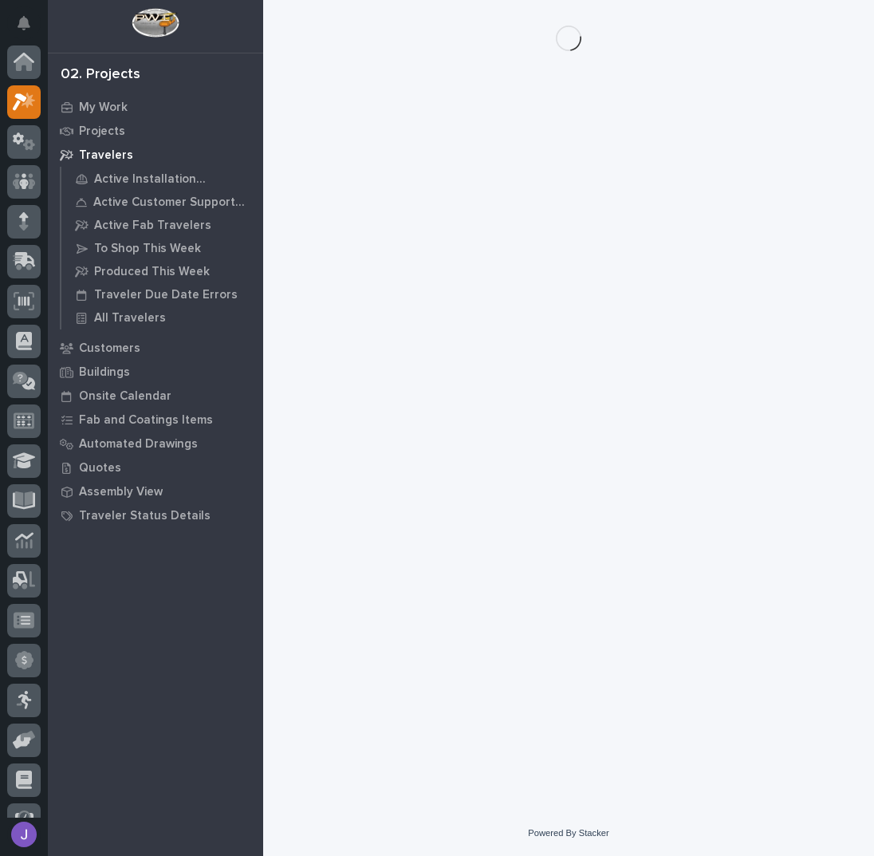
scroll to position [40, 0]
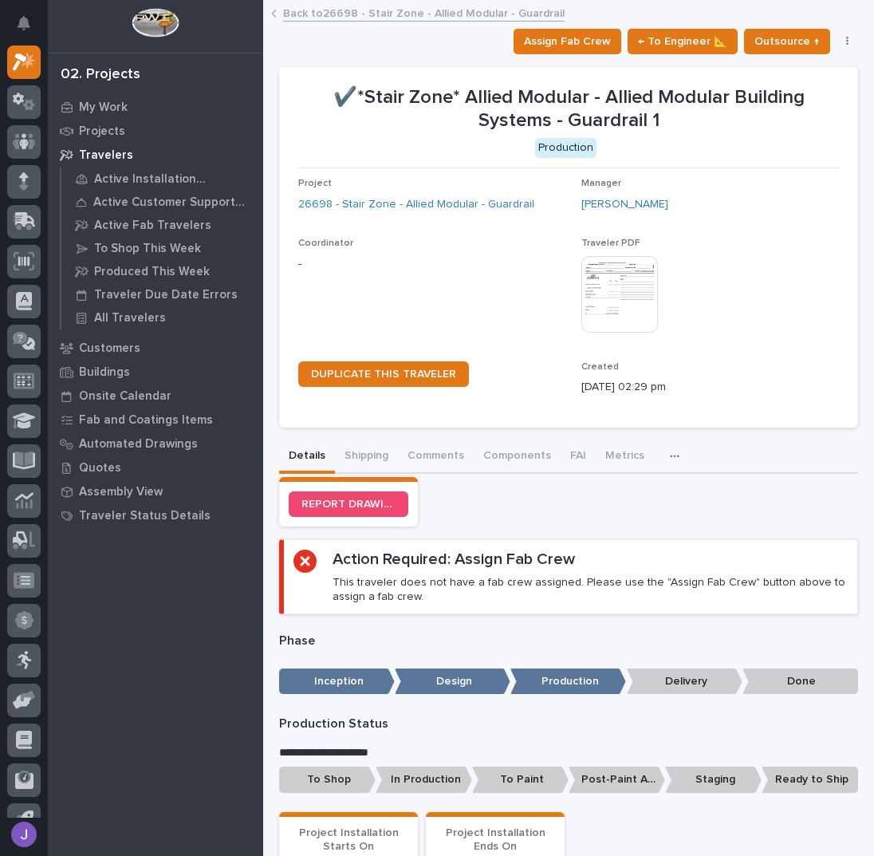
click at [344, 10] on link "Back to 26698 - Stair Zone - Allied Modular - Guardrail" at bounding box center [423, 12] width 281 height 18
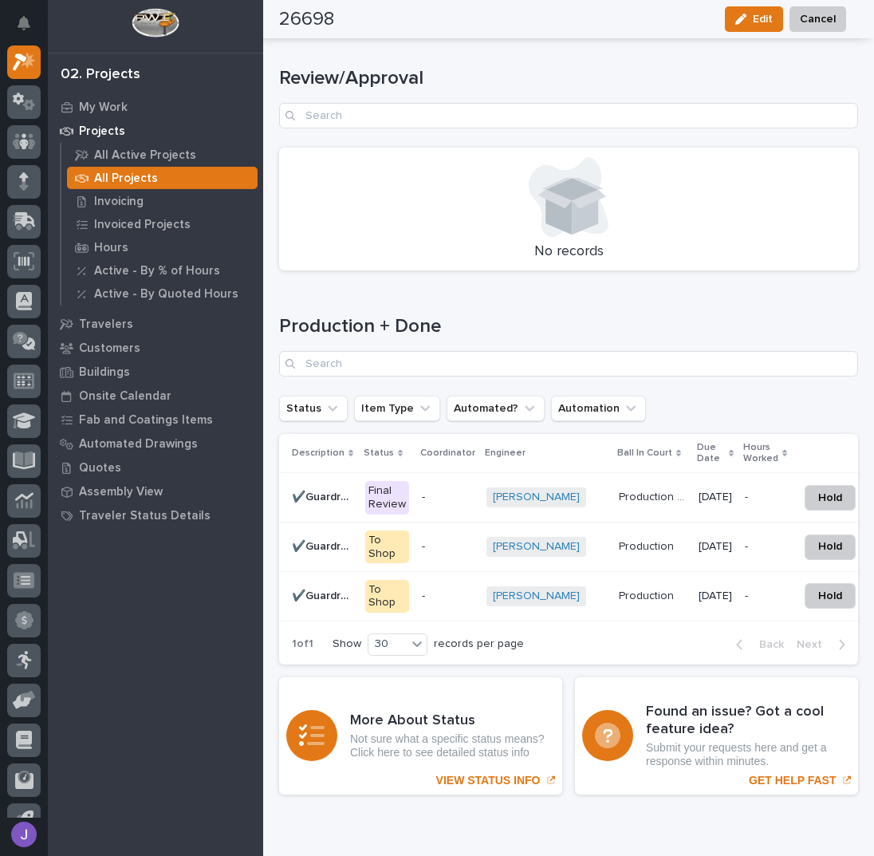
scroll to position [2093, 0]
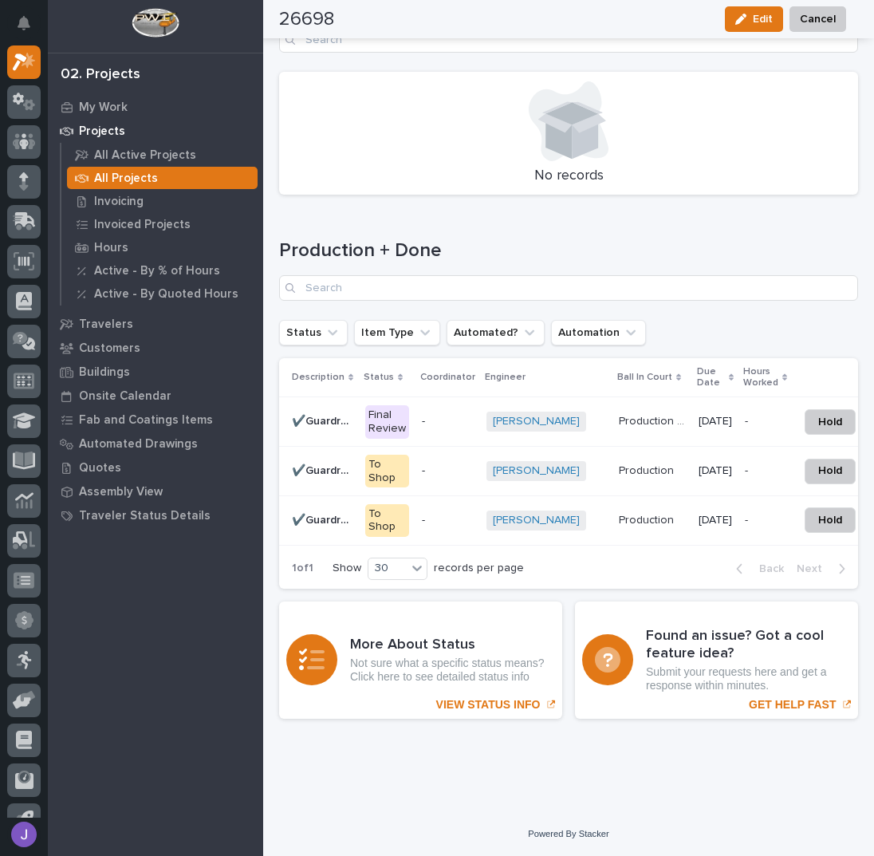
click at [340, 420] on div "✔️Guardrail 1 ✔️Guardrail 1" at bounding box center [322, 421] width 61 height 26
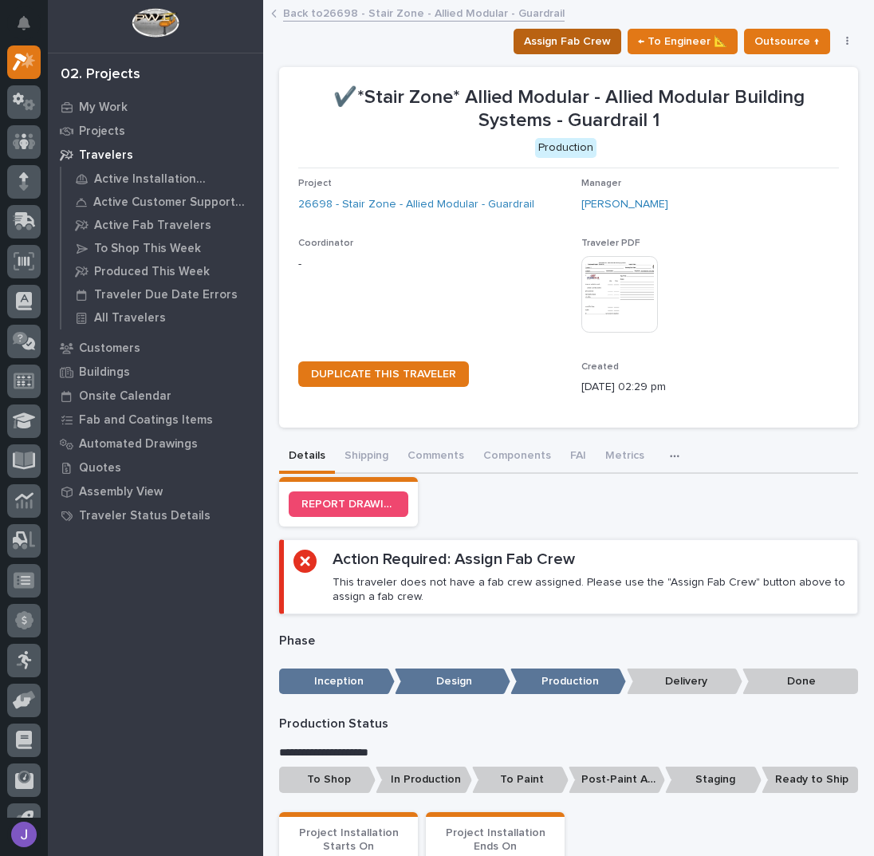
click at [560, 45] on span "Assign Fab Crew" at bounding box center [567, 41] width 87 height 19
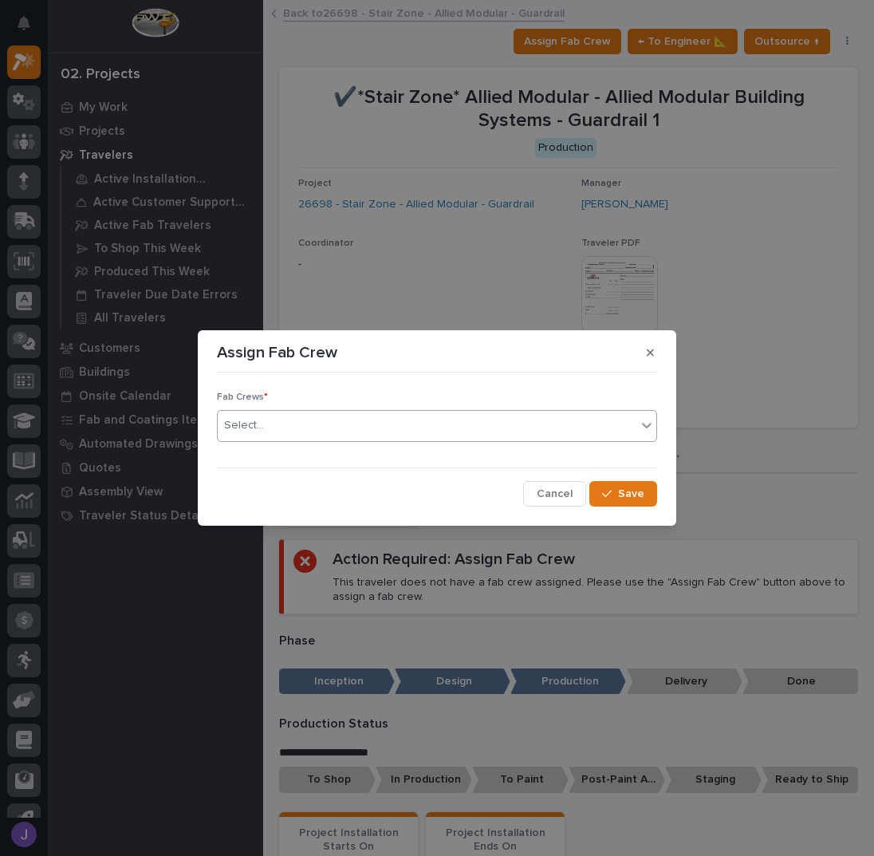
click at [331, 424] on div "Select..." at bounding box center [427, 425] width 419 height 26
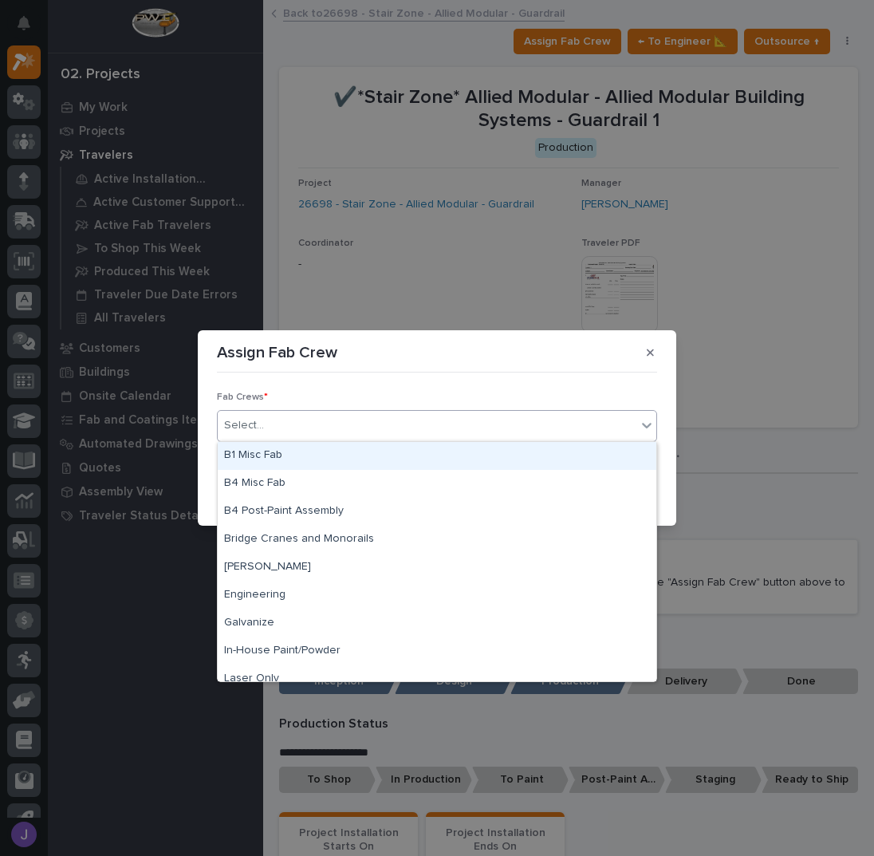
click at [253, 451] on div "B1 Misc Fab" at bounding box center [437, 456] width 439 height 28
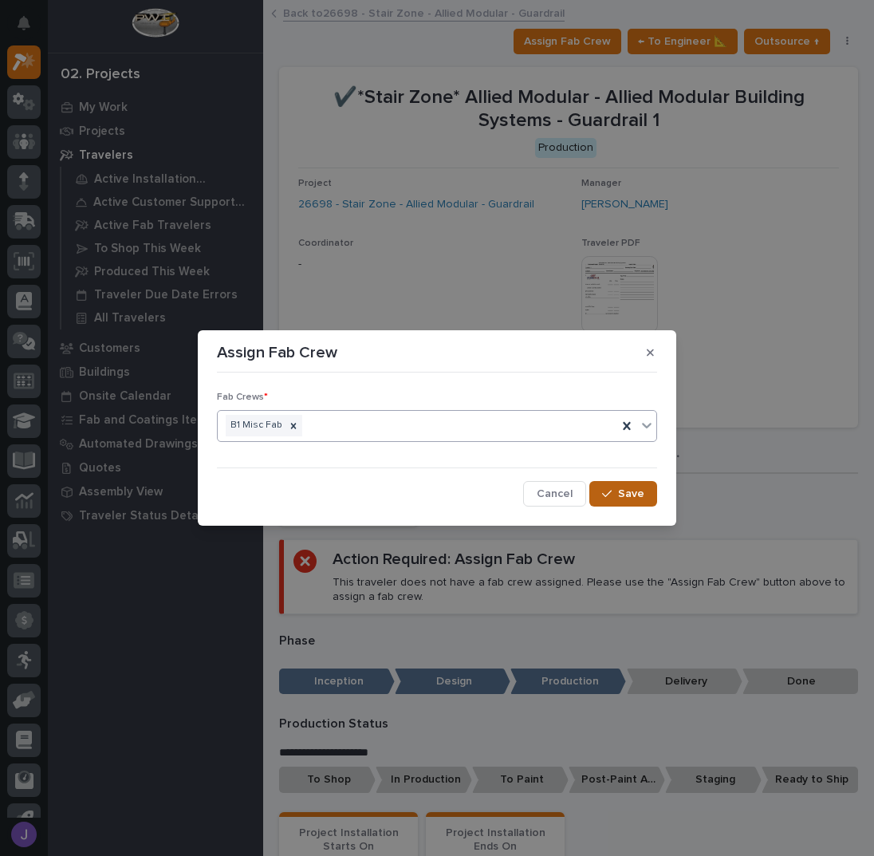
click at [608, 485] on button "Save" at bounding box center [623, 494] width 68 height 26
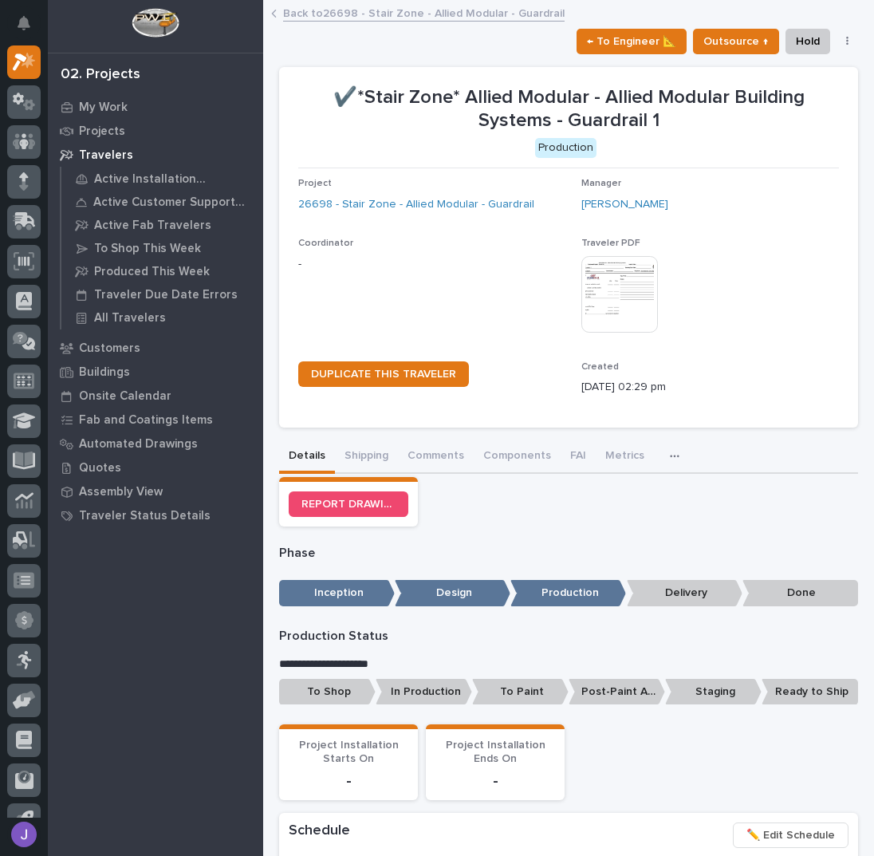
click at [344, 686] on p "To Shop" at bounding box center [327, 692] width 96 height 26
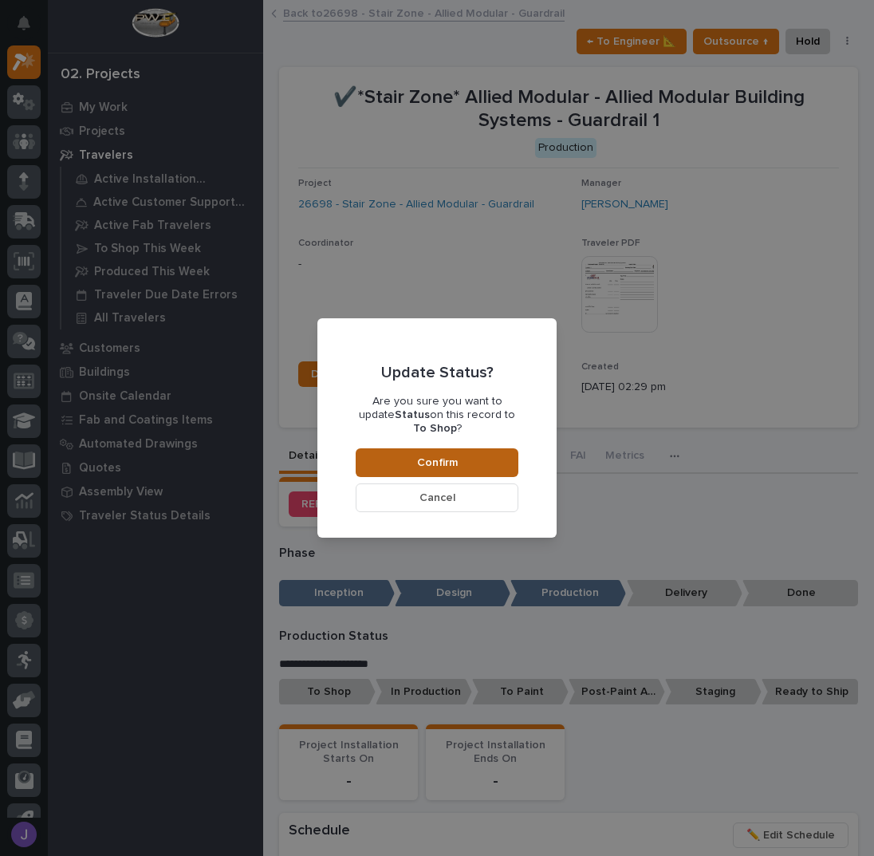
click at [440, 462] on span "Confirm" at bounding box center [437, 462] width 41 height 14
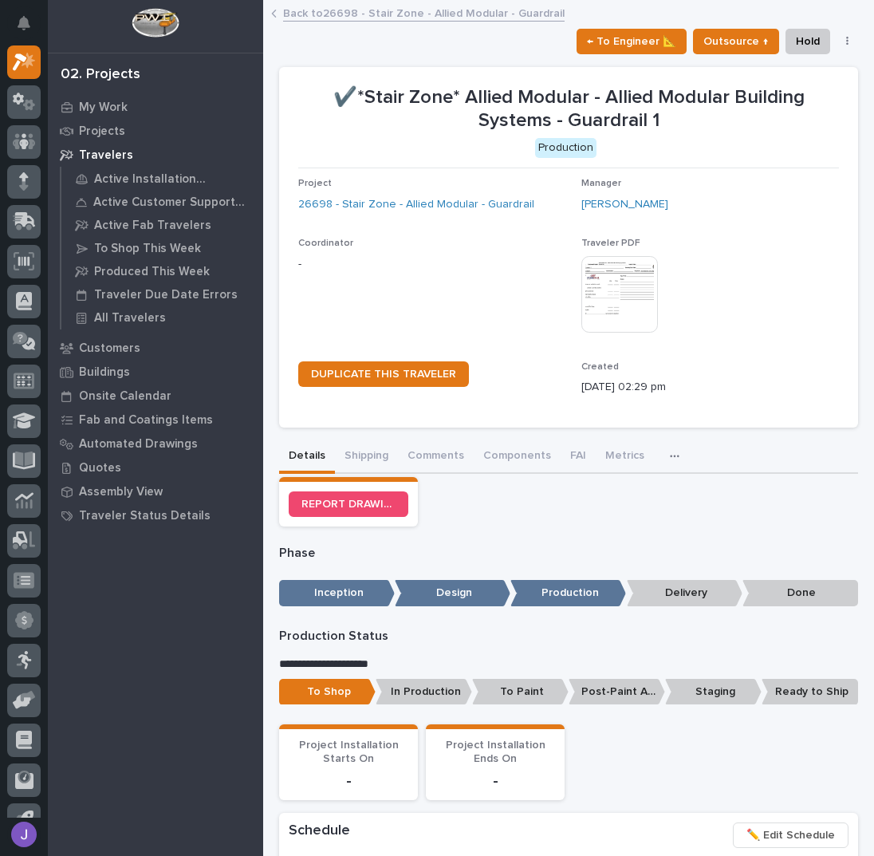
click at [338, 15] on link "Back to 26698 - Stair Zone - Allied Modular - Guardrail" at bounding box center [423, 12] width 281 height 18
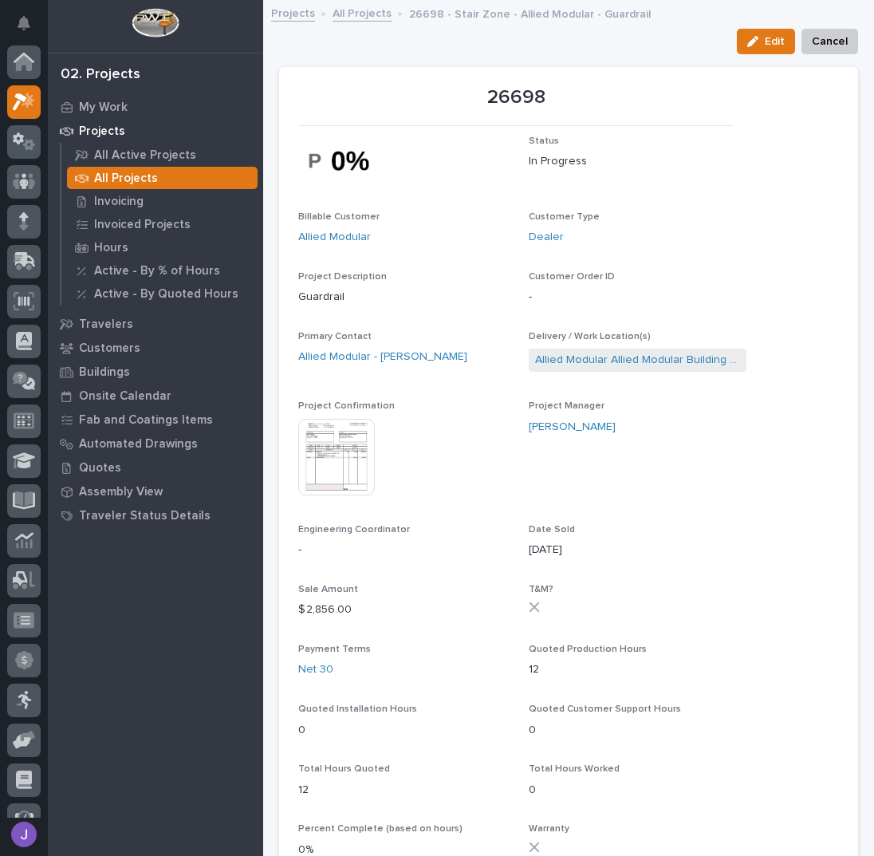
scroll to position [40, 0]
click at [338, 15] on link "All Projects" at bounding box center [361, 12] width 59 height 18
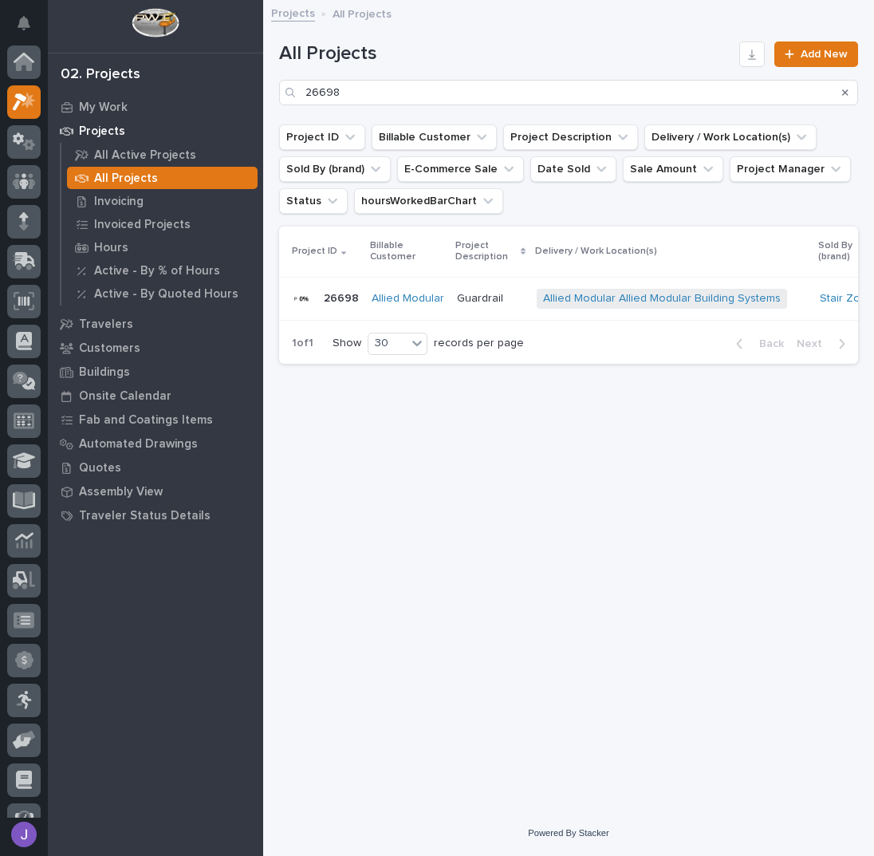
scroll to position [40, 0]
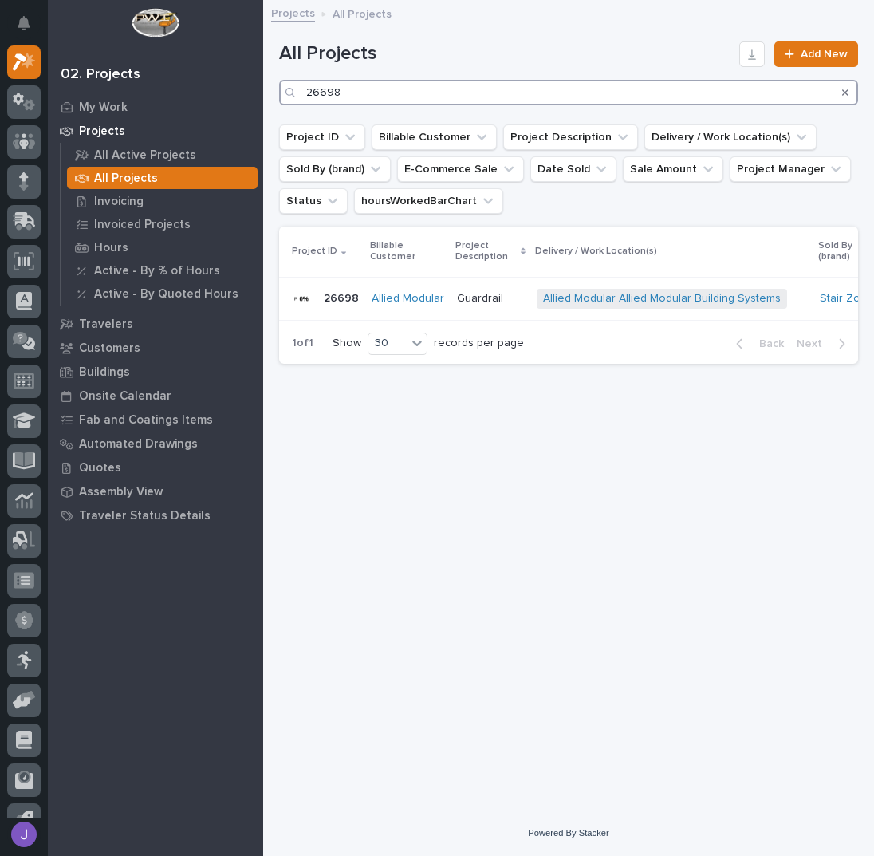
click at [387, 82] on input "26698" at bounding box center [568, 93] width 579 height 26
type input "26064"
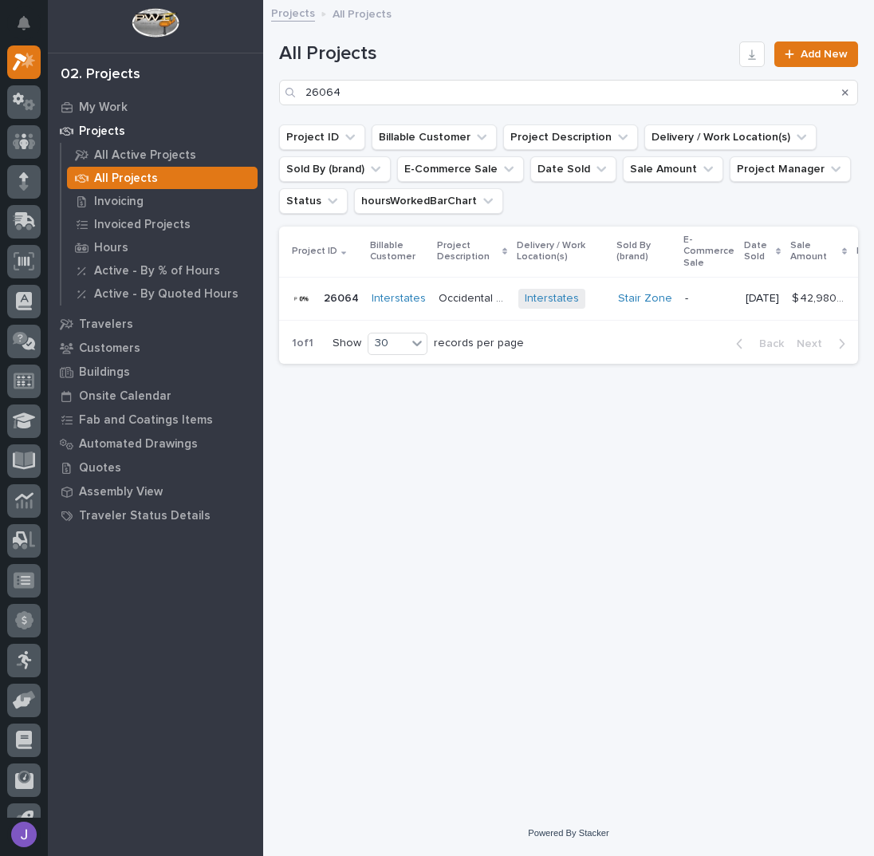
click at [457, 293] on p "Occidental Petroleum" at bounding box center [474, 297] width 70 height 17
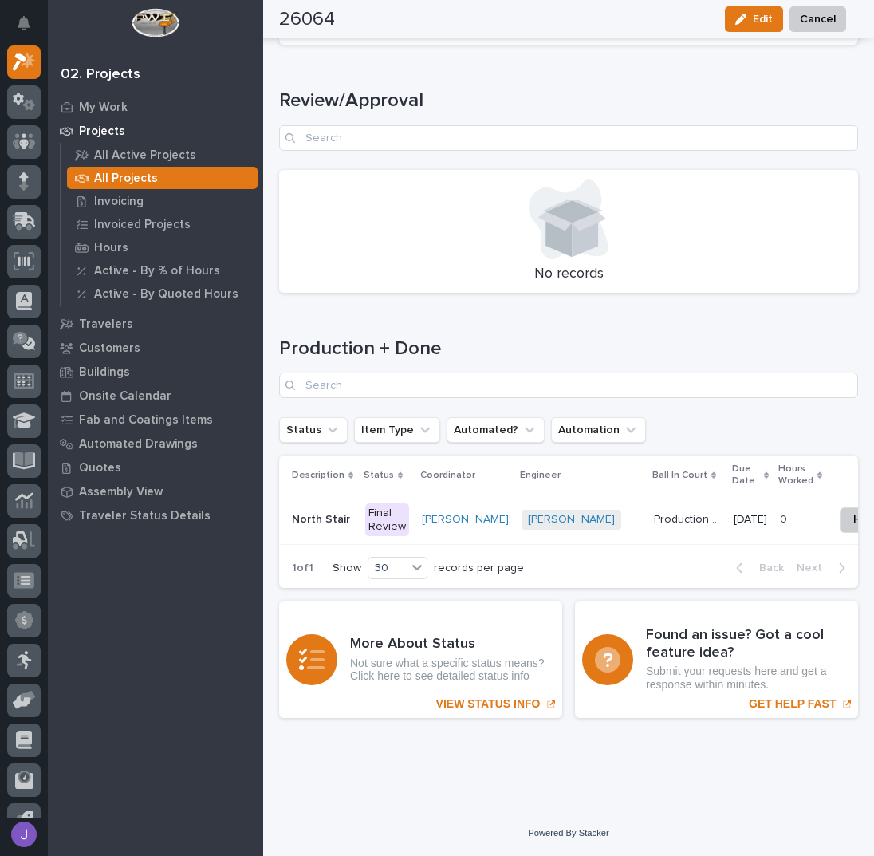
scroll to position [2002, 0]
click at [328, 510] on p "North Stair" at bounding box center [322, 518] width 61 height 17
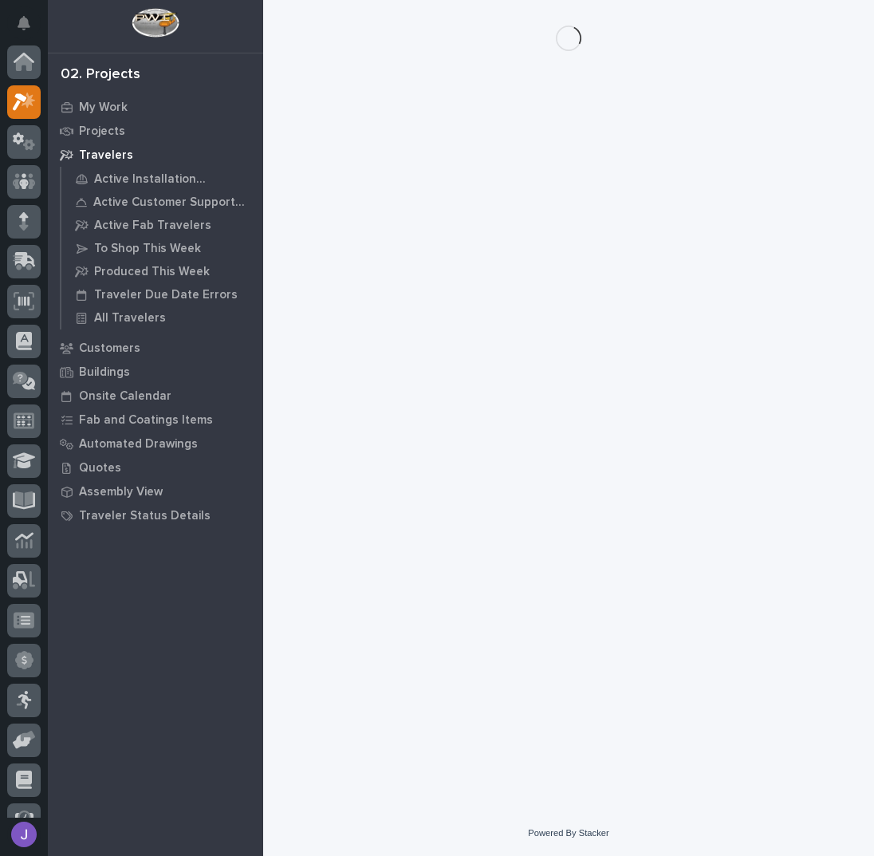
scroll to position [40, 0]
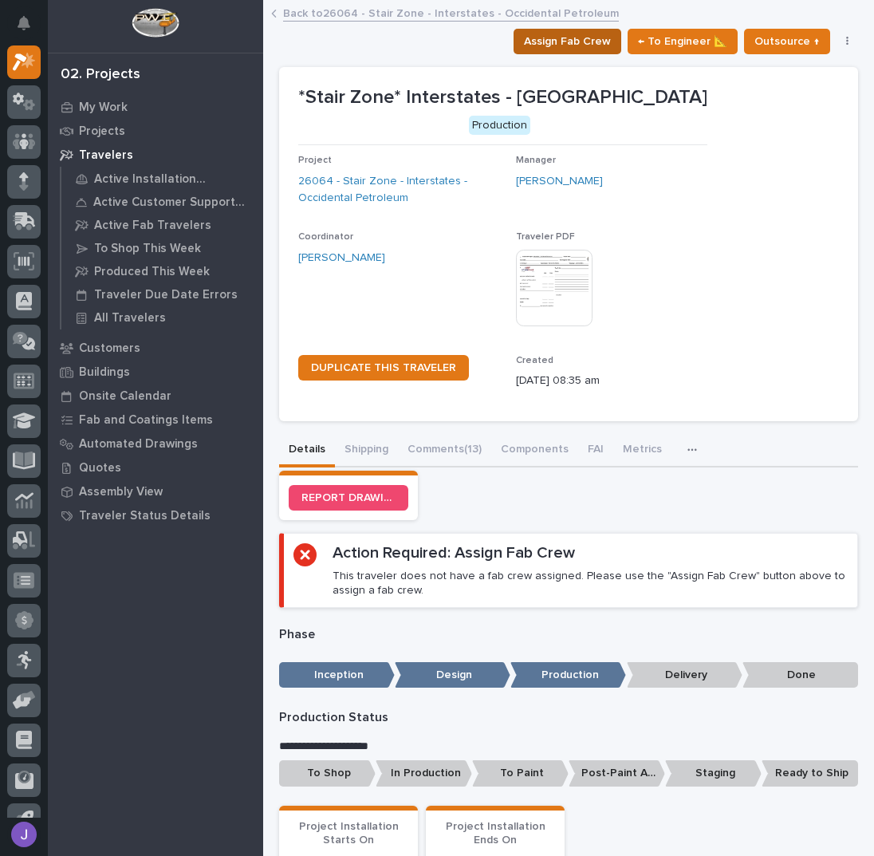
click at [584, 49] on span "Assign Fab Crew" at bounding box center [567, 41] width 87 height 19
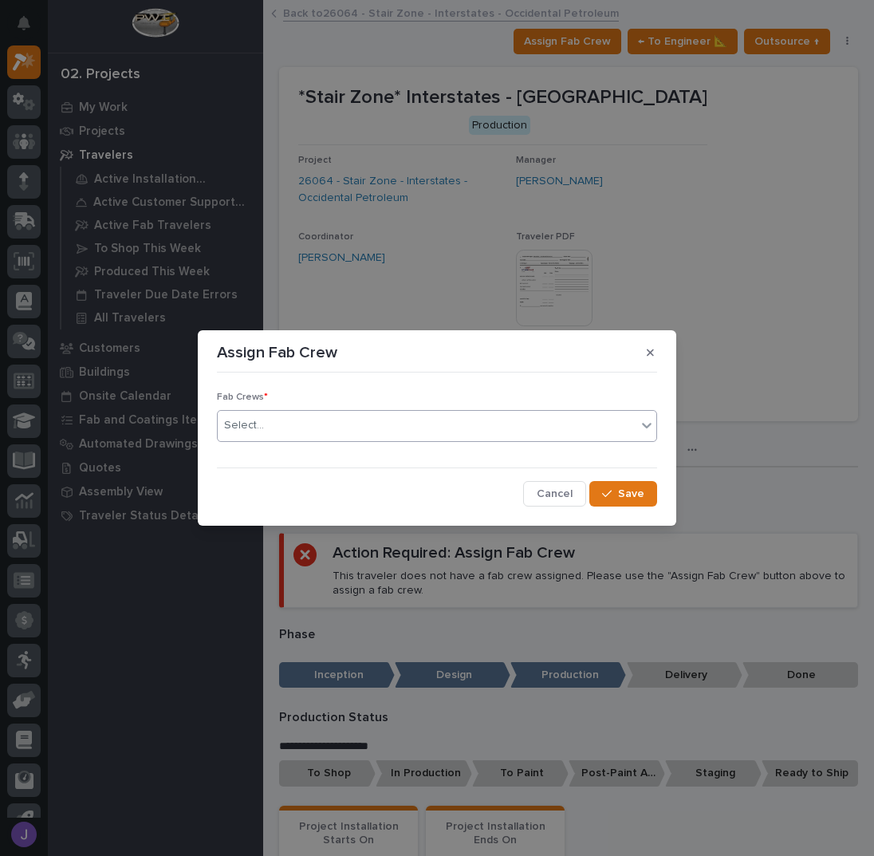
click at [315, 427] on div "Select..." at bounding box center [427, 425] width 419 height 26
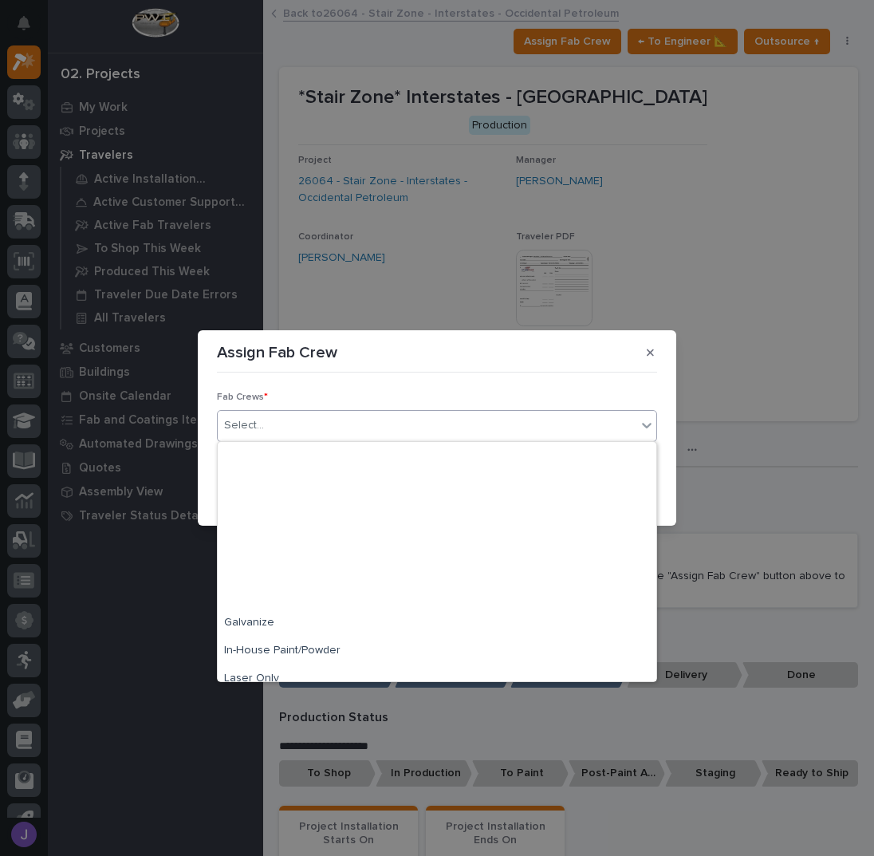
scroll to position [375, 0]
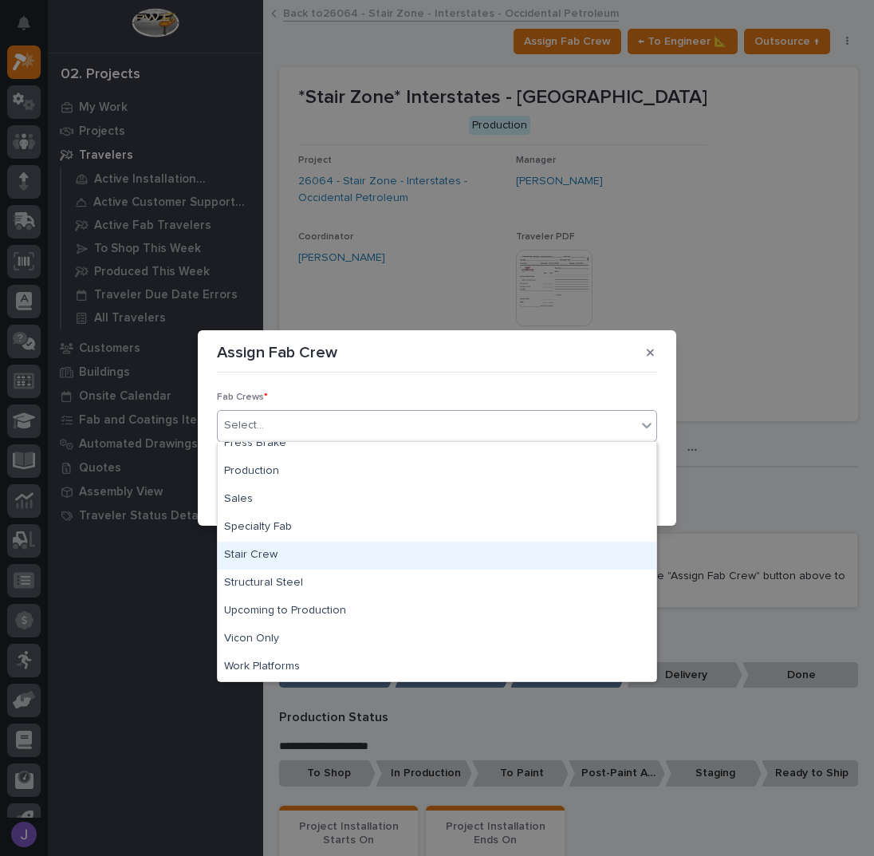
click at [253, 556] on div "Stair Crew" at bounding box center [437, 555] width 439 height 28
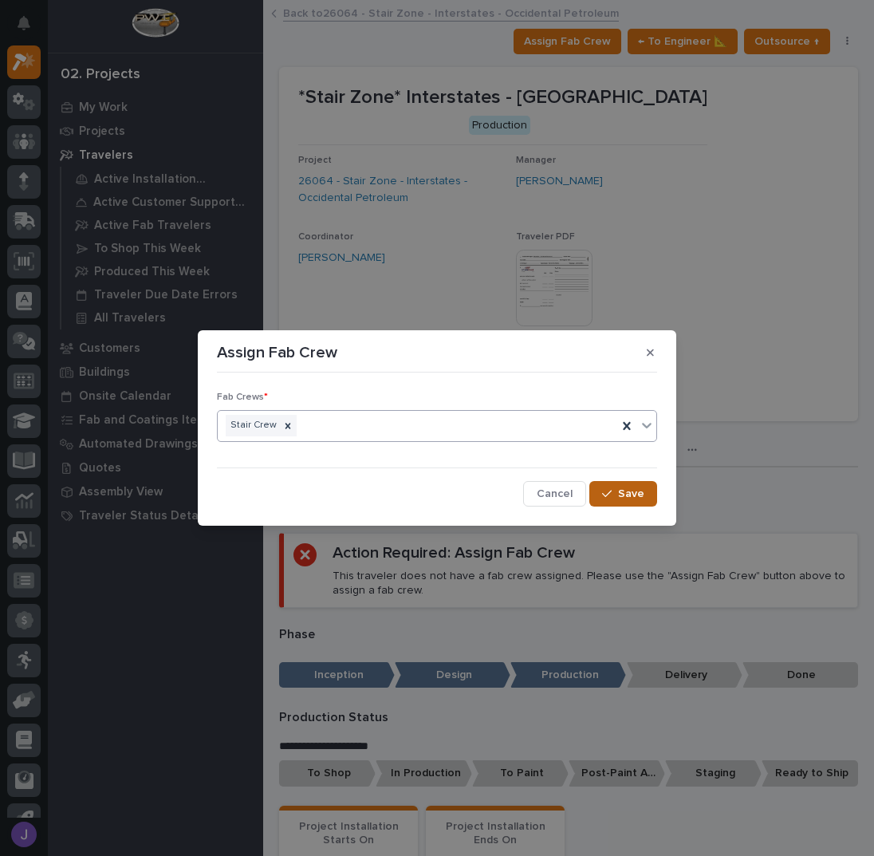
click at [613, 488] on div "button" at bounding box center [610, 493] width 16 height 11
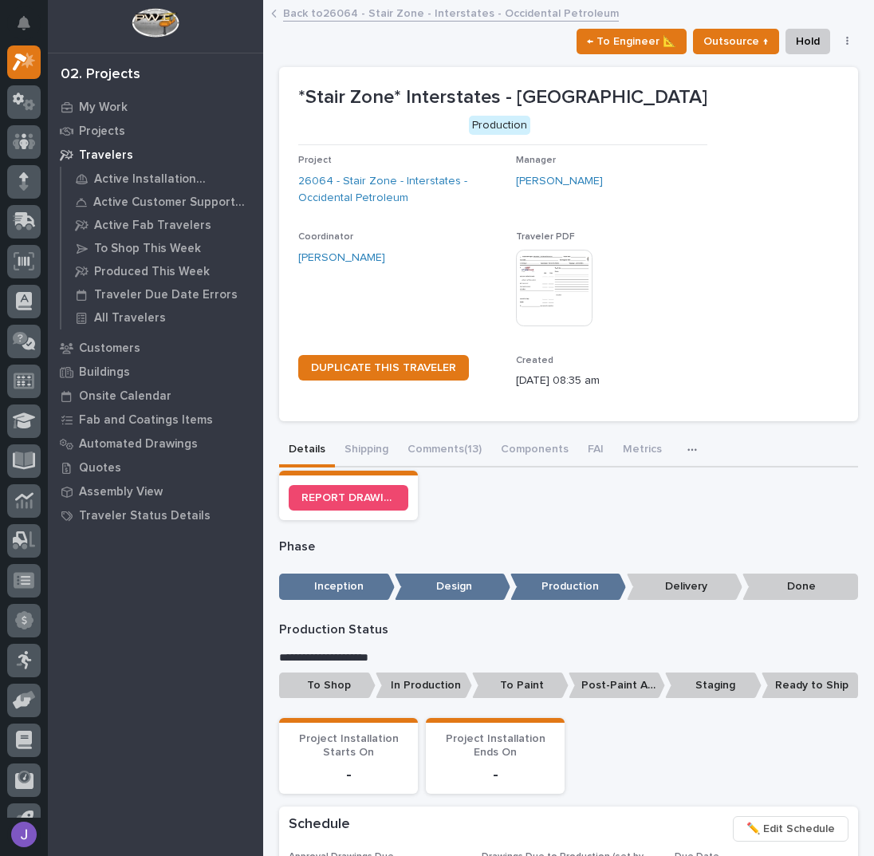
click at [343, 685] on p "To Shop" at bounding box center [327, 685] width 96 height 26
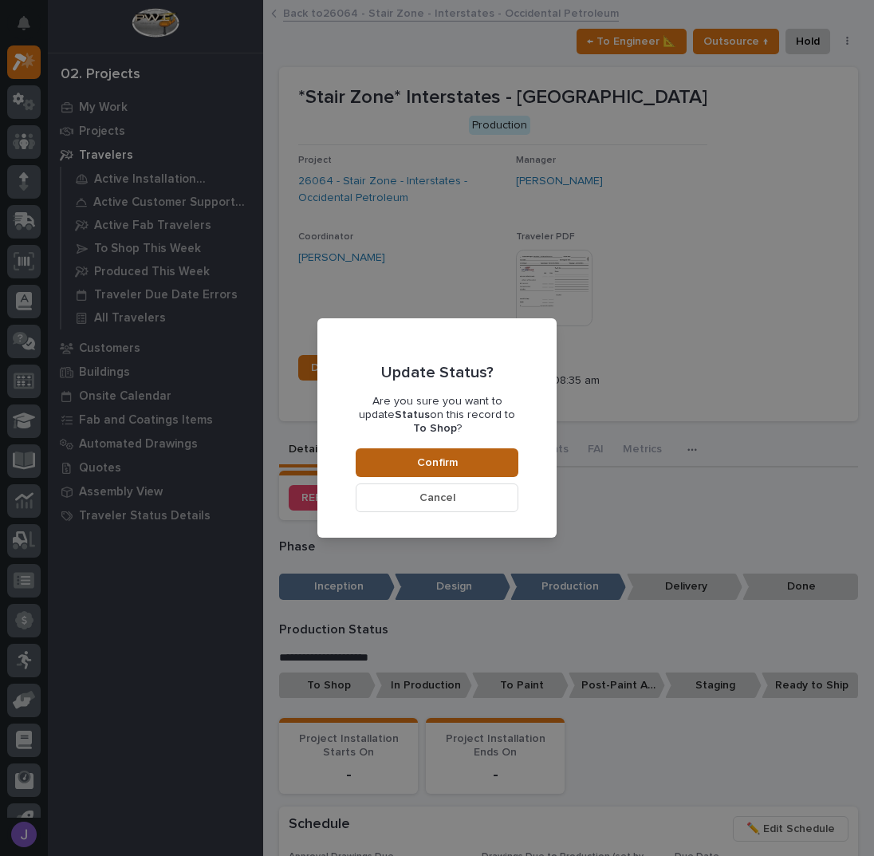
click at [482, 458] on button "Confirm" at bounding box center [437, 462] width 163 height 29
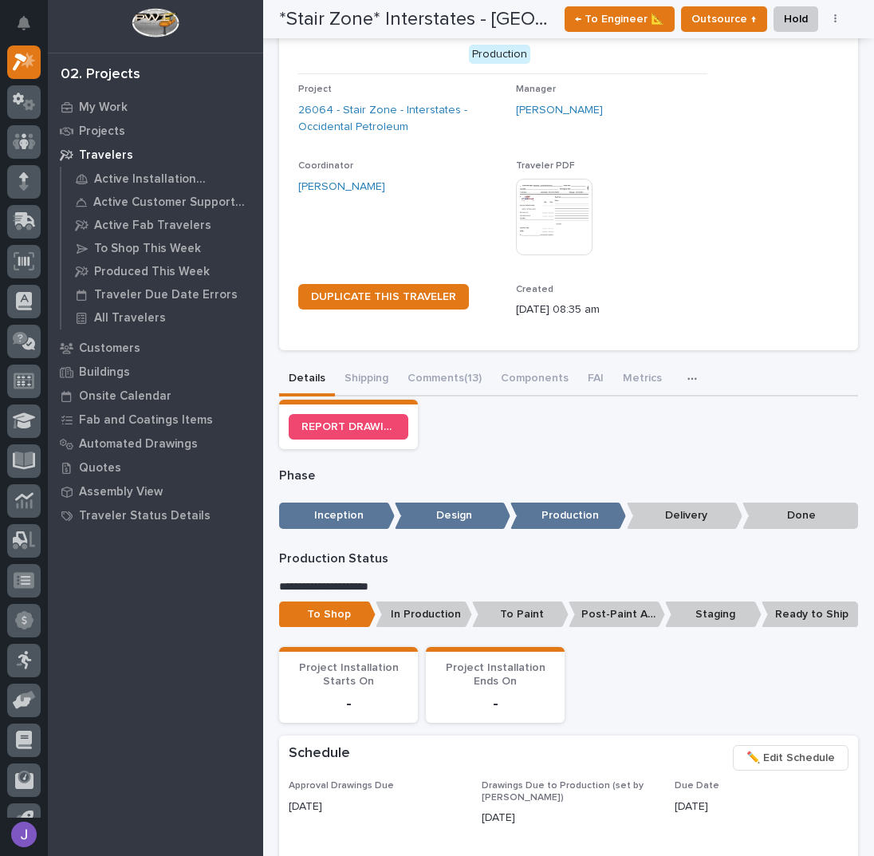
scroll to position [0, 0]
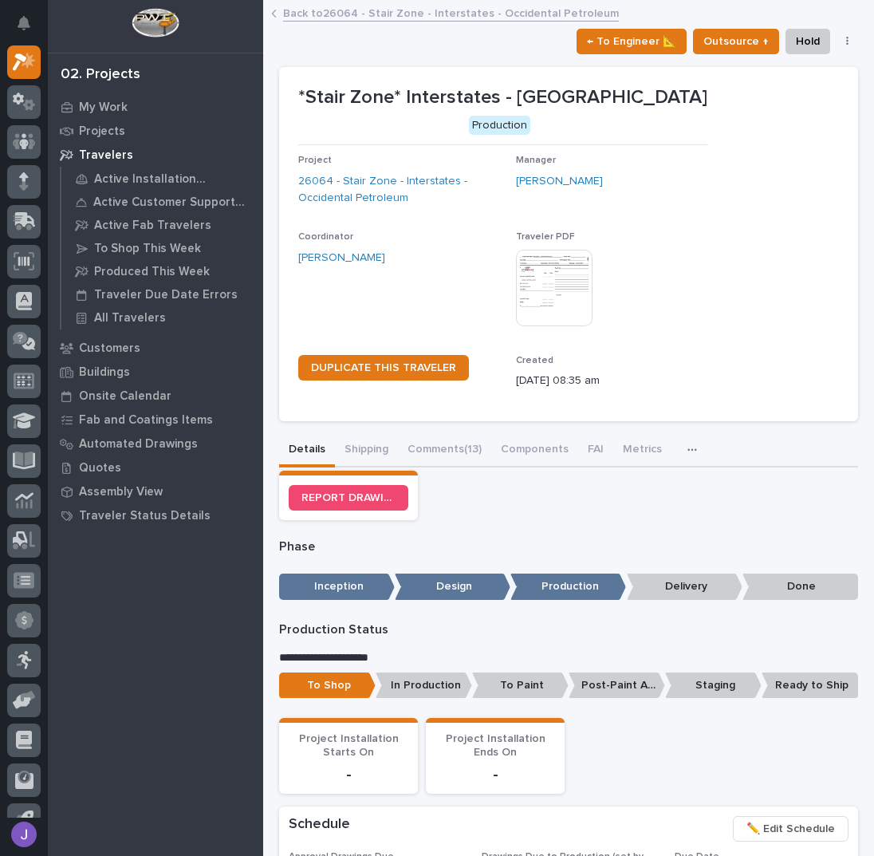
click at [352, 18] on link "Back to 26064 - Stair Zone - Interstates - Occidental Petroleum" at bounding box center [451, 12] width 336 height 18
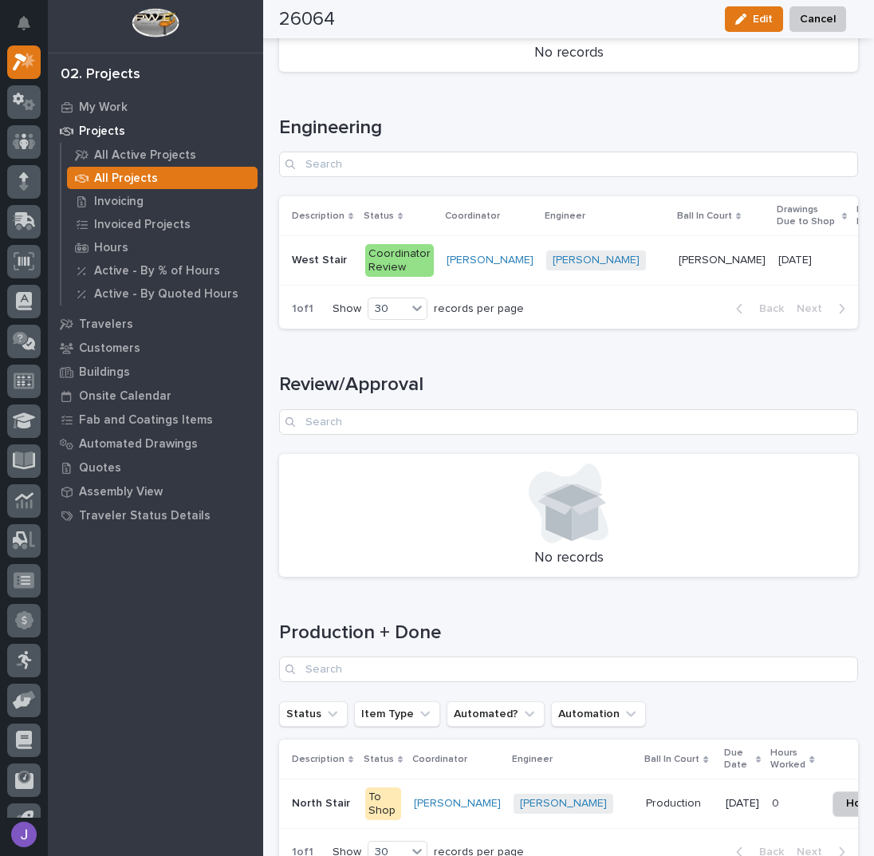
scroll to position [2002, 0]
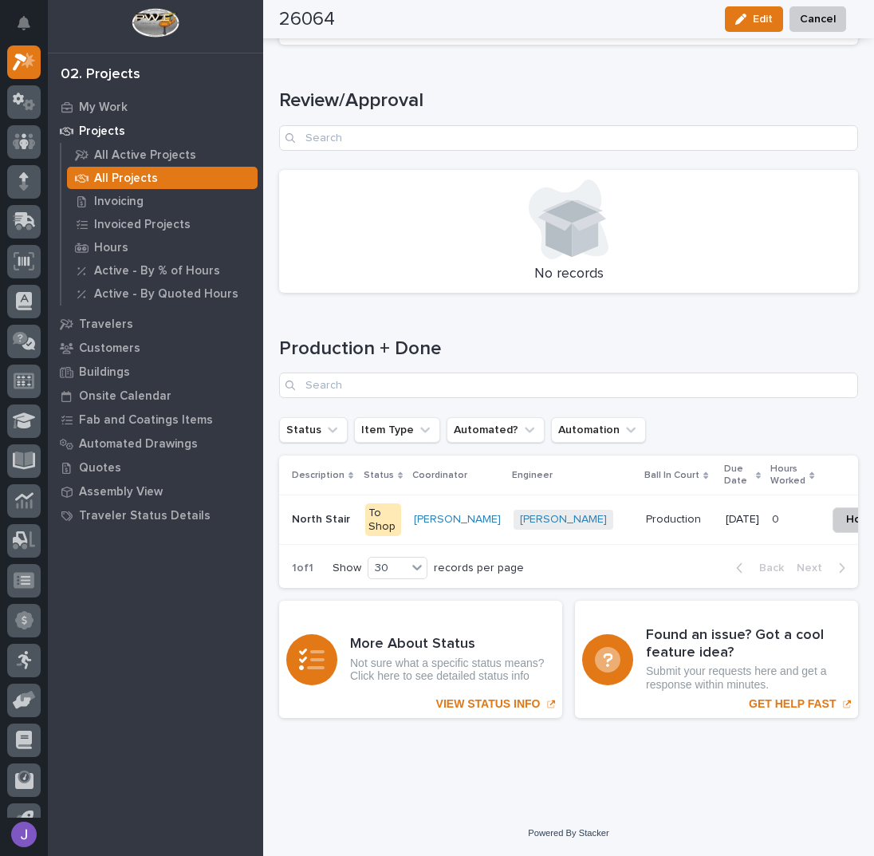
click at [313, 511] on p "North Stair" at bounding box center [322, 518] width 61 height 17
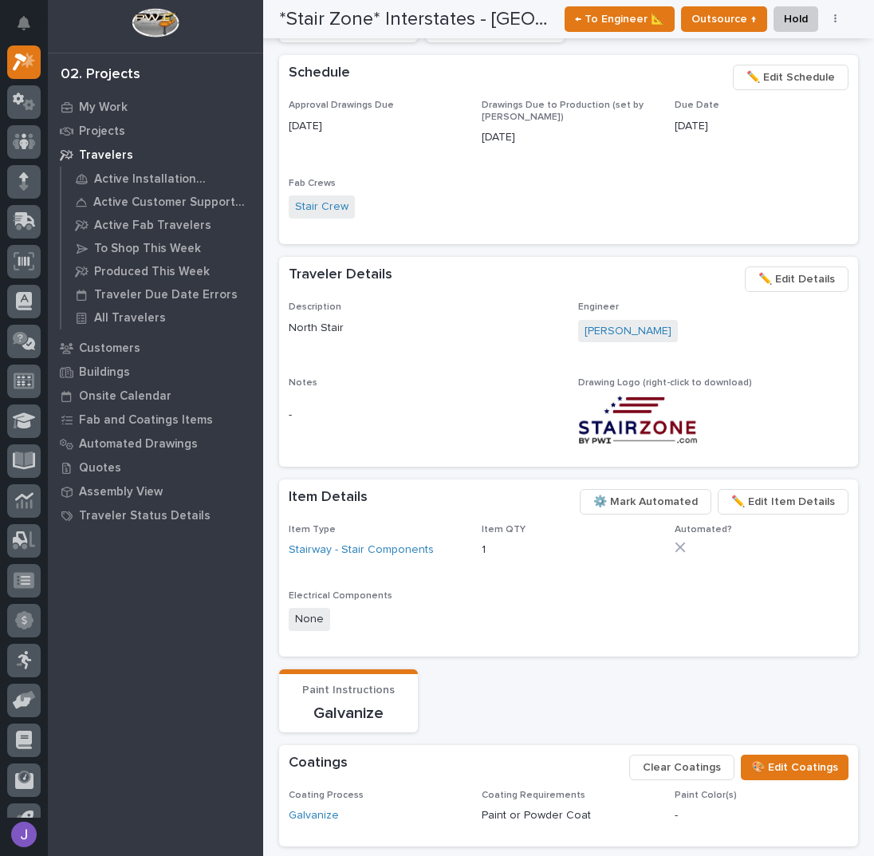
scroll to position [432, 0]
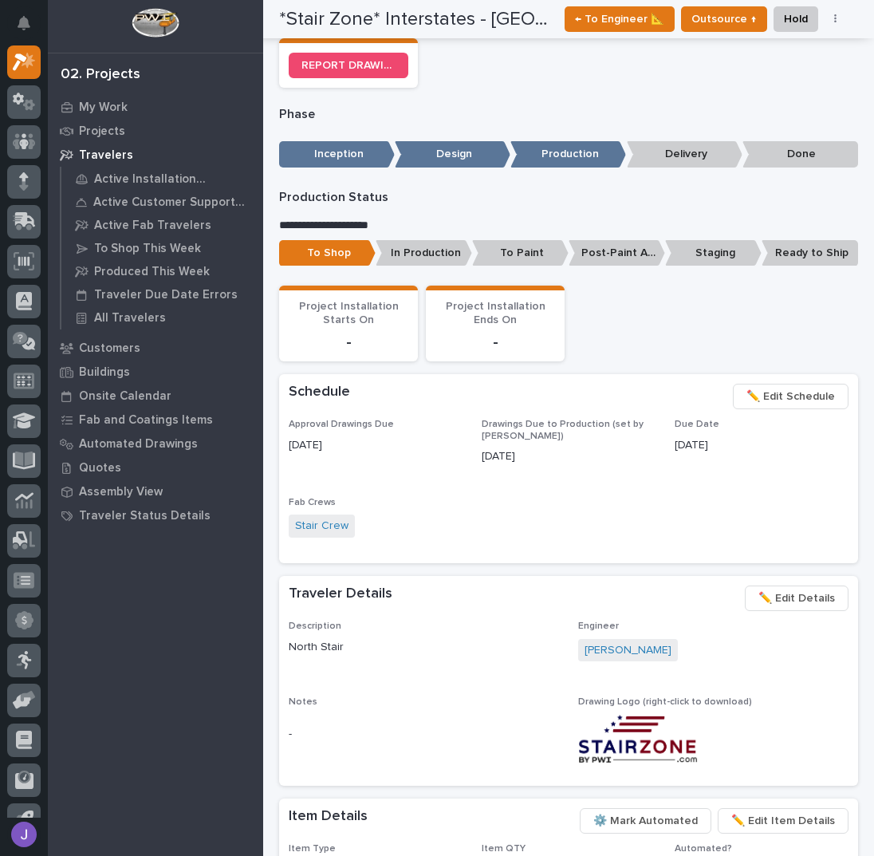
click at [772, 391] on span "✏️ Edit Schedule" at bounding box center [790, 396] width 89 height 19
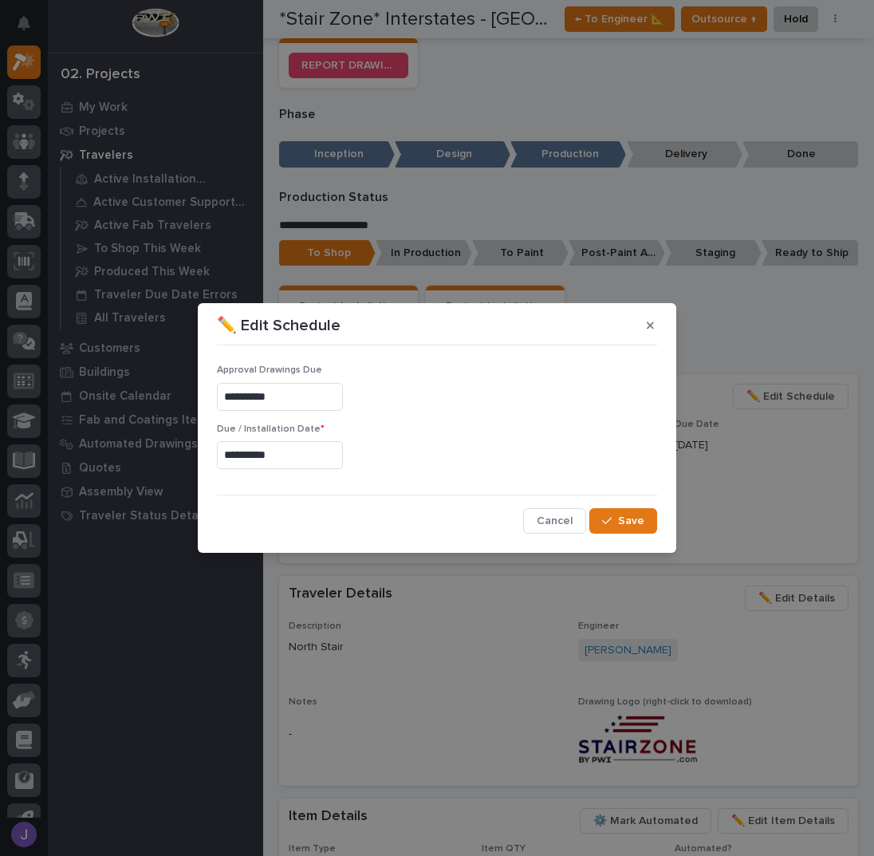
click at [312, 456] on input "**********" at bounding box center [280, 455] width 126 height 28
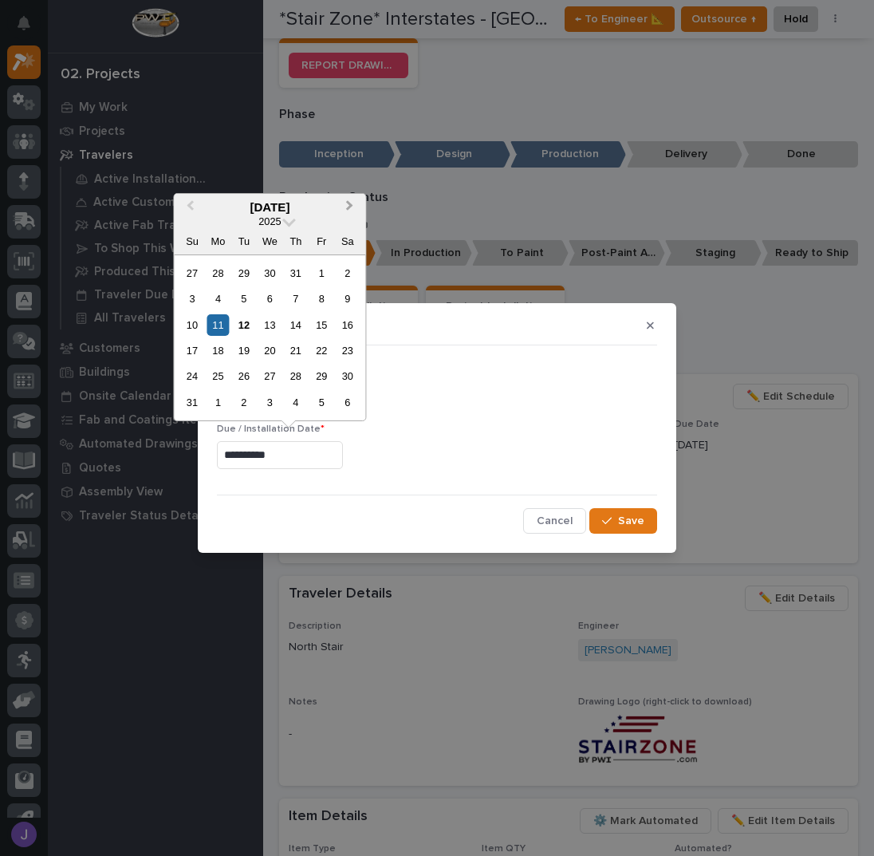
click at [352, 209] on button "Next Month" at bounding box center [351, 208] width 26 height 26
click at [246, 322] on div "16" at bounding box center [244, 325] width 22 height 22
type input "**********"
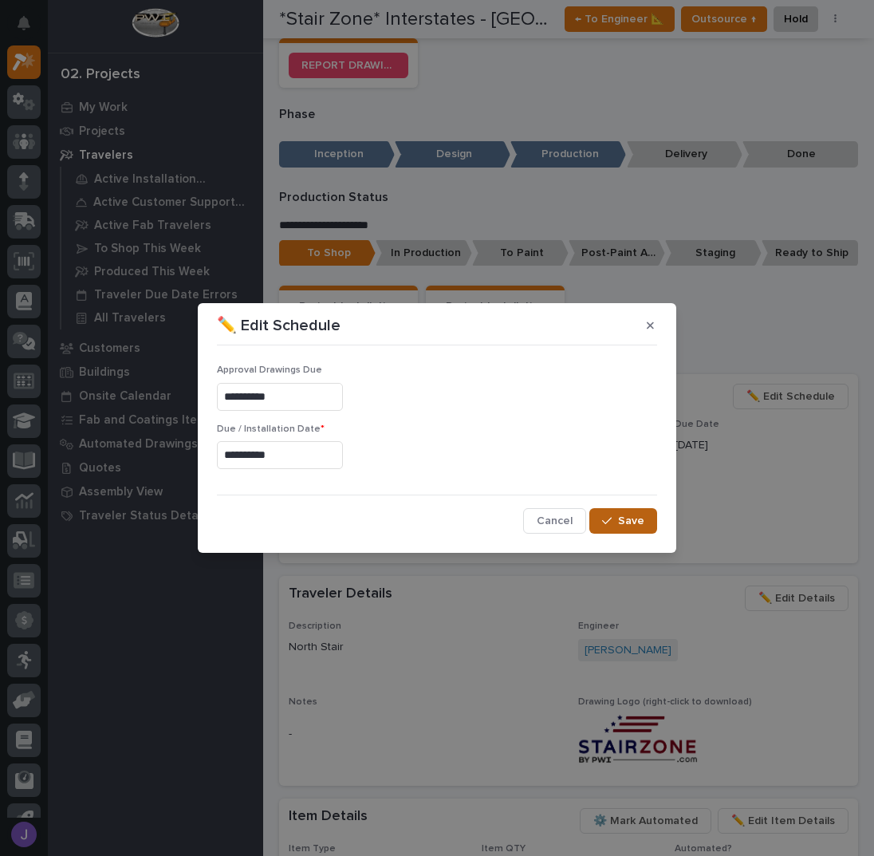
click at [626, 517] on span "Save" at bounding box center [631, 520] width 26 height 14
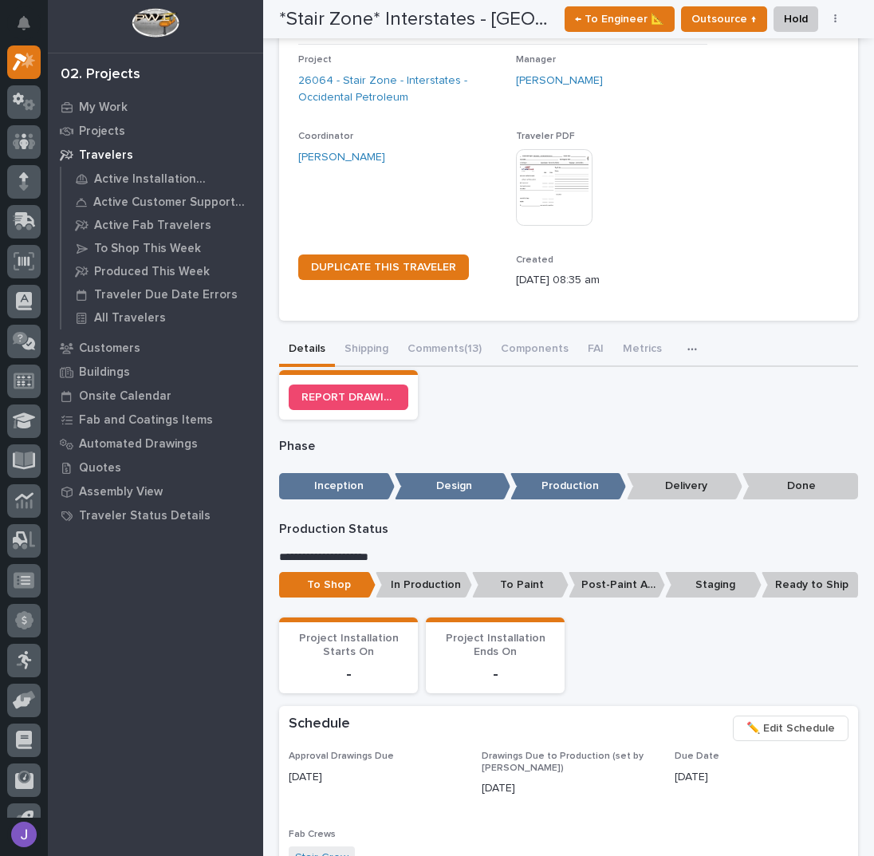
scroll to position [0, 0]
